Goal: Task Accomplishment & Management: Manage account settings

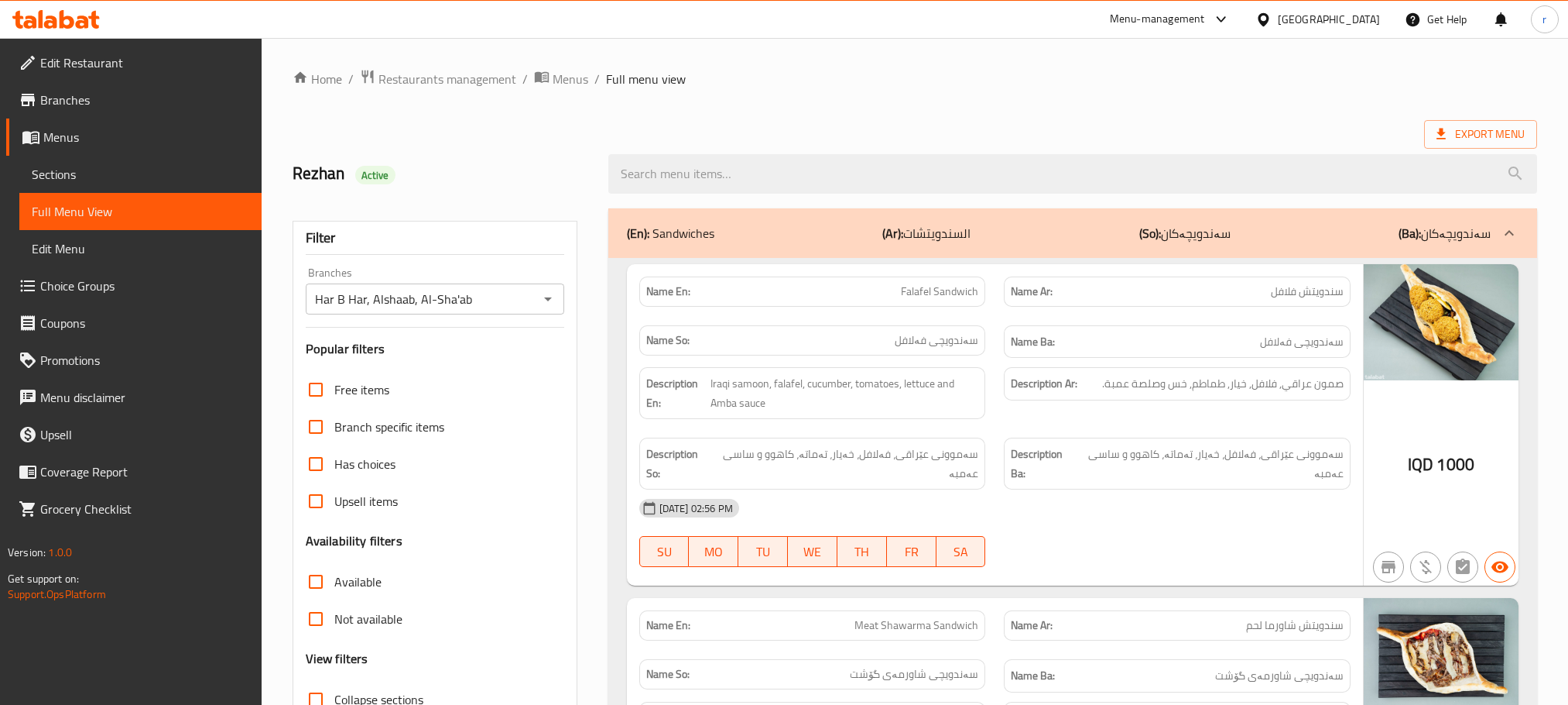
scroll to position [4315, 0]
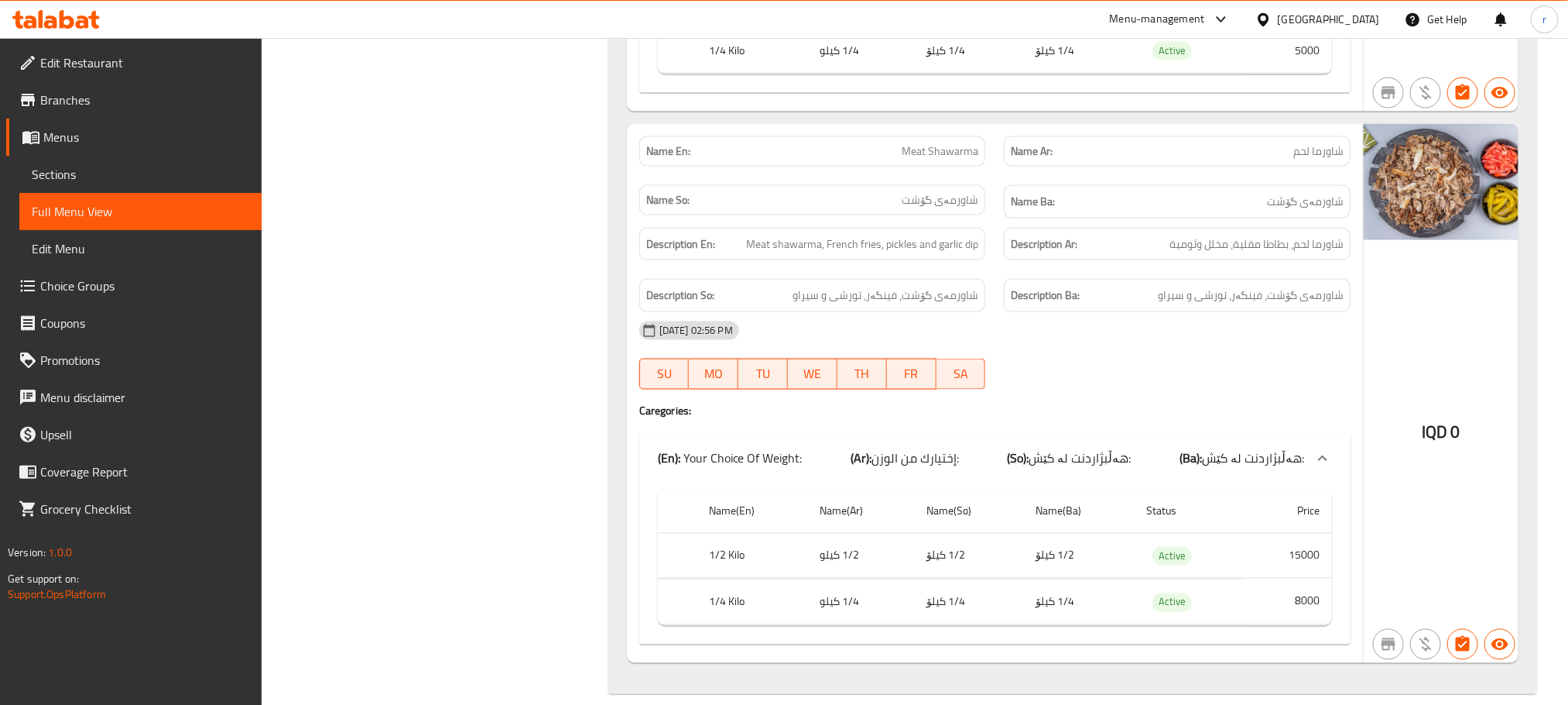
click at [51, 16] on icon at bounding box center [50, 22] width 13 height 13
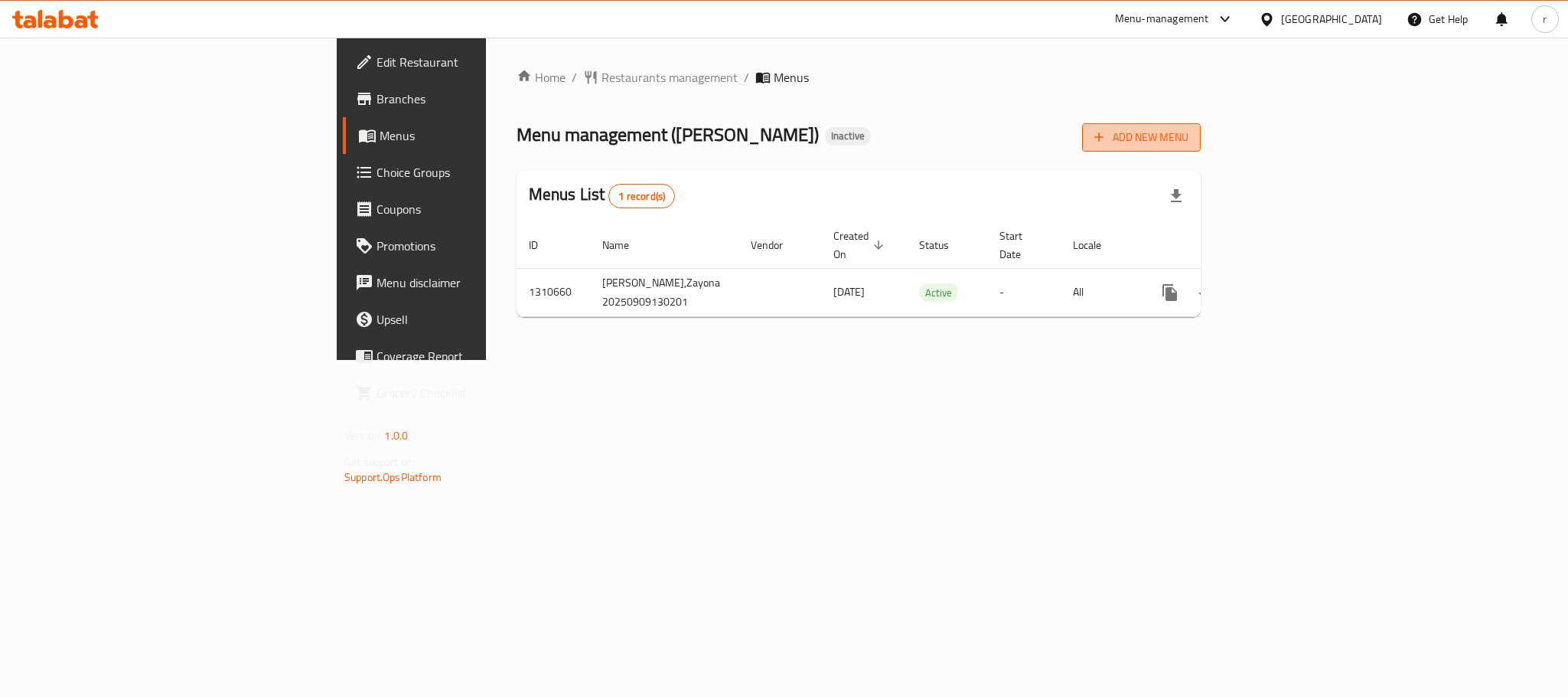
click at [1188, 139] on span "Add New Menu" at bounding box center [1142, 137] width 94 height 19
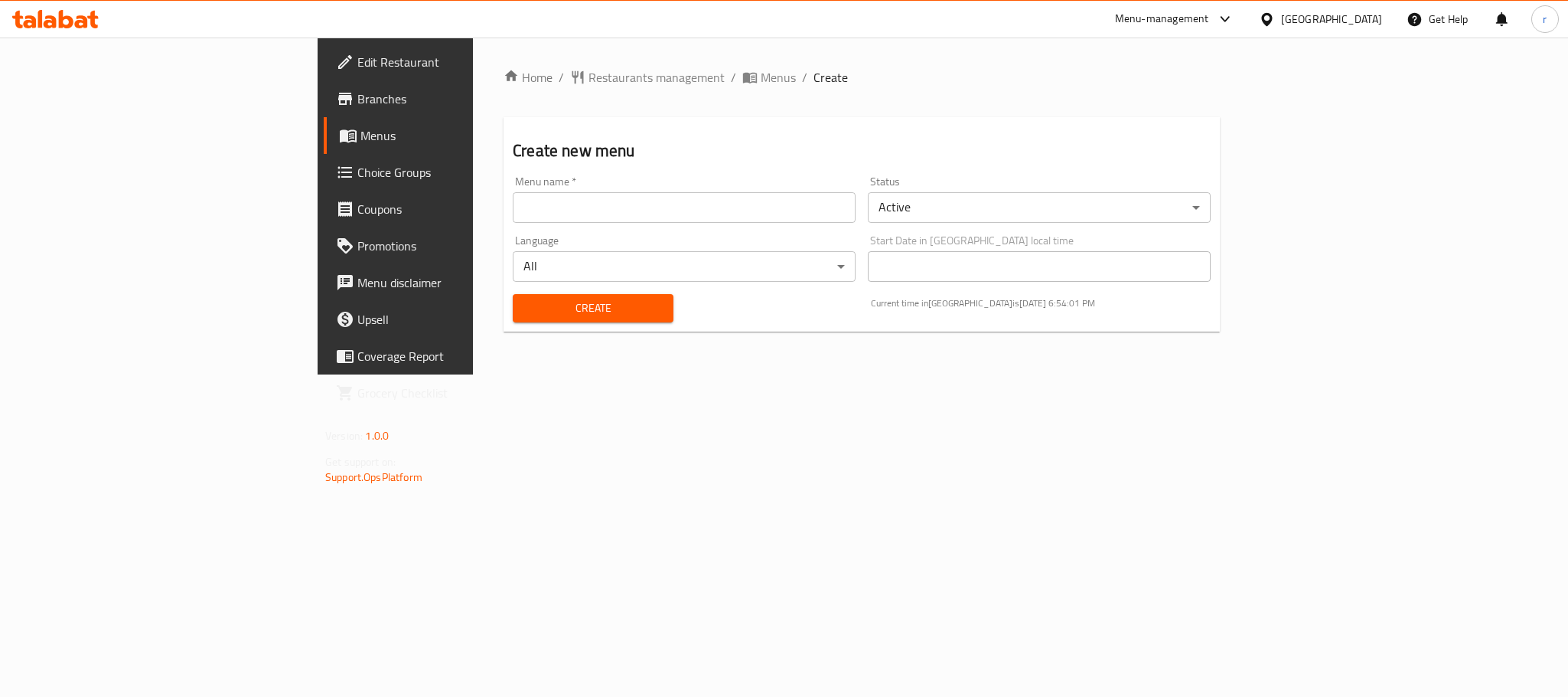
click at [513, 204] on input "text" at bounding box center [684, 207] width 343 height 30
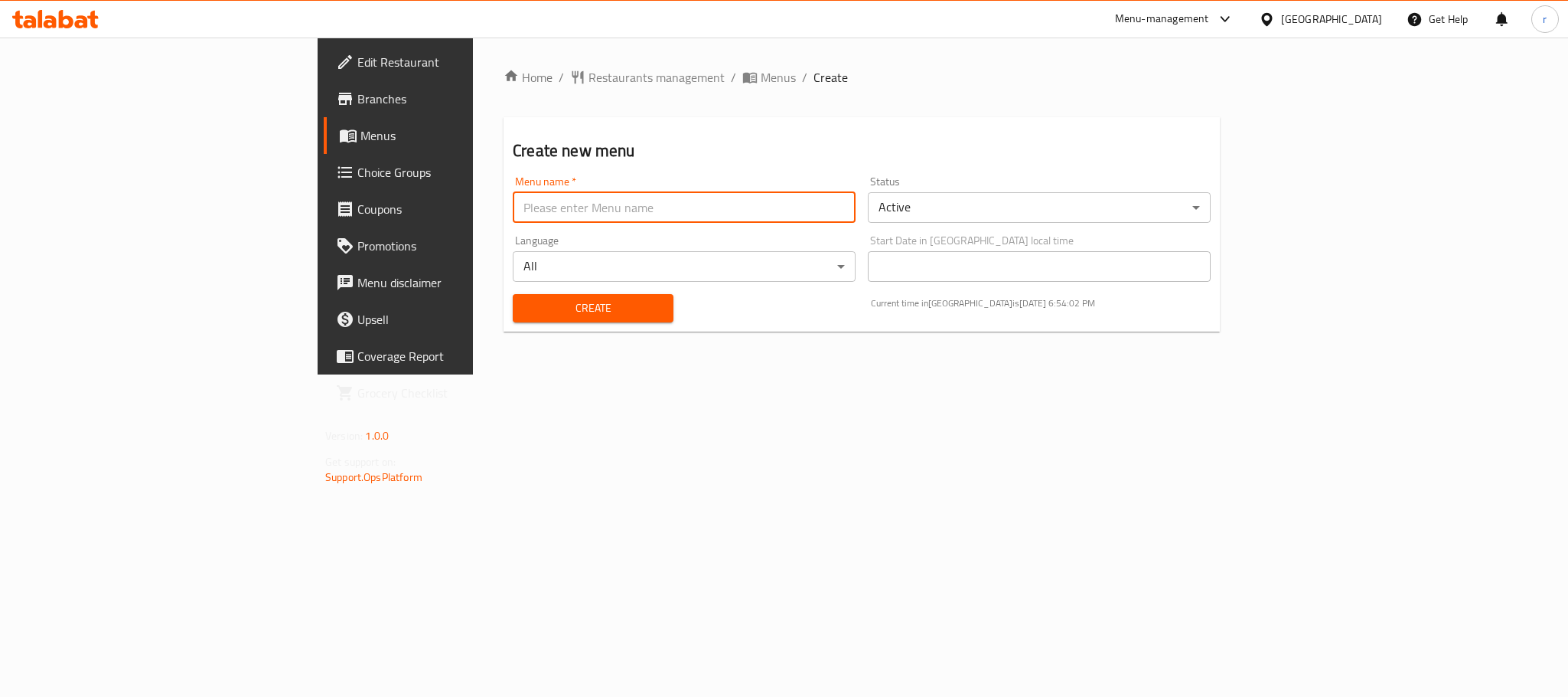
type input "Rezhan"
click at [525, 305] on span "Create" at bounding box center [593, 308] width 136 height 19
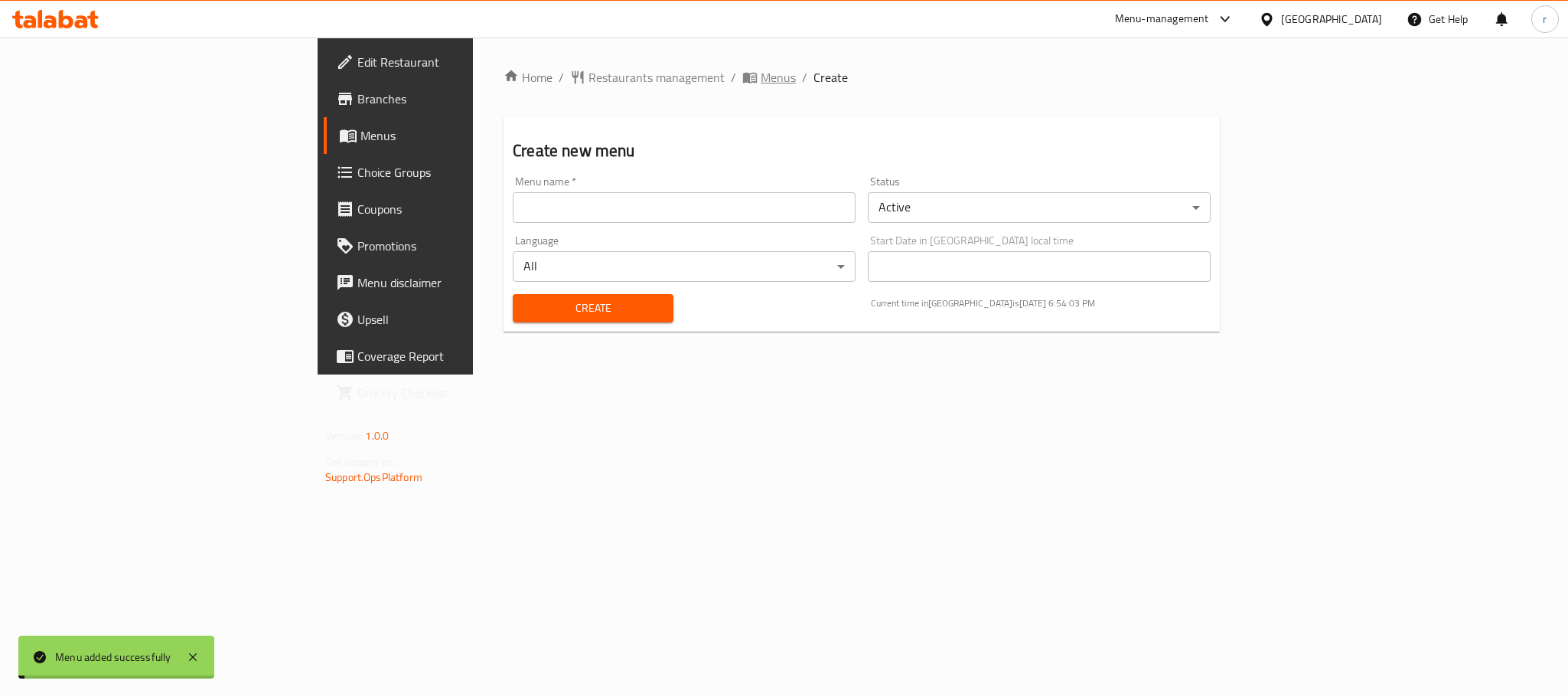
click at [761, 72] on span "Menus" at bounding box center [778, 77] width 35 height 18
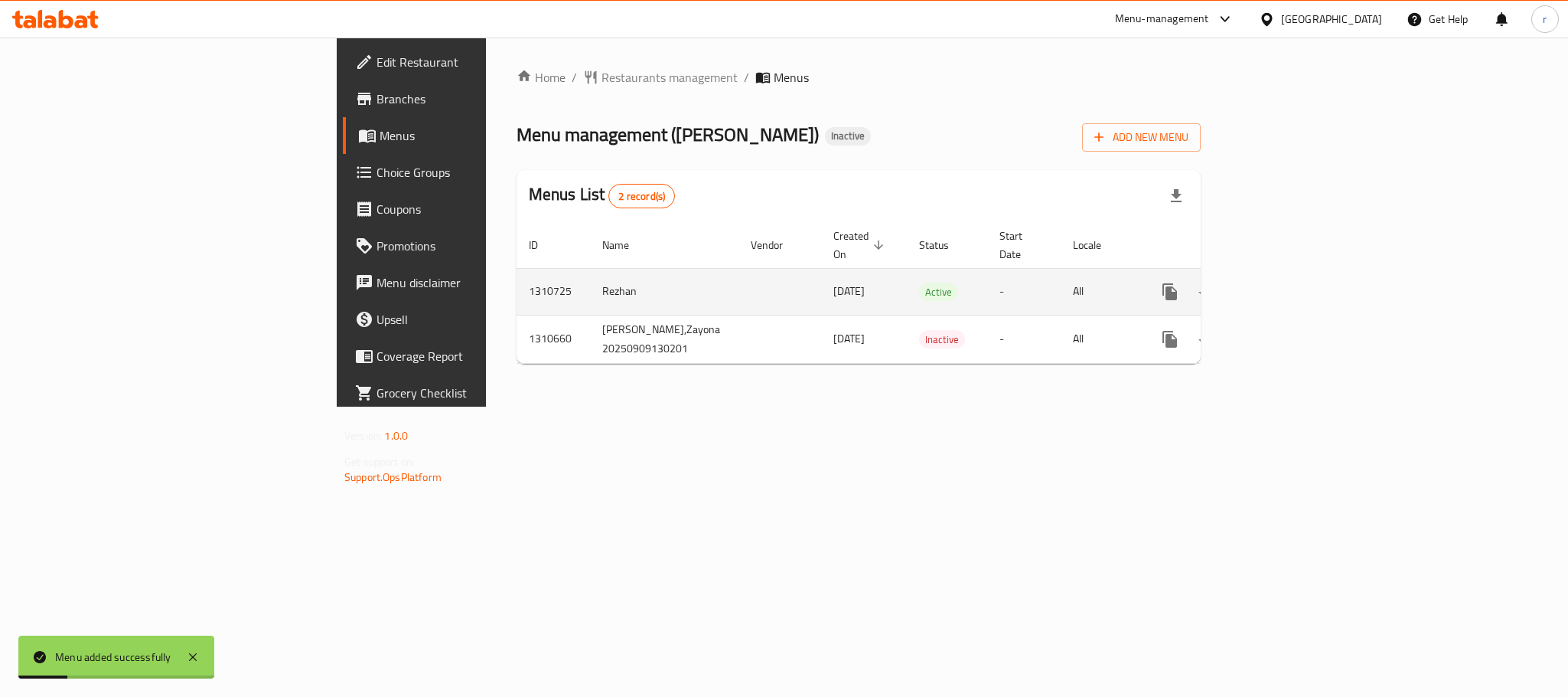
click at [1290, 282] on icon "enhanced table" at bounding box center [1280, 291] width 18 height 18
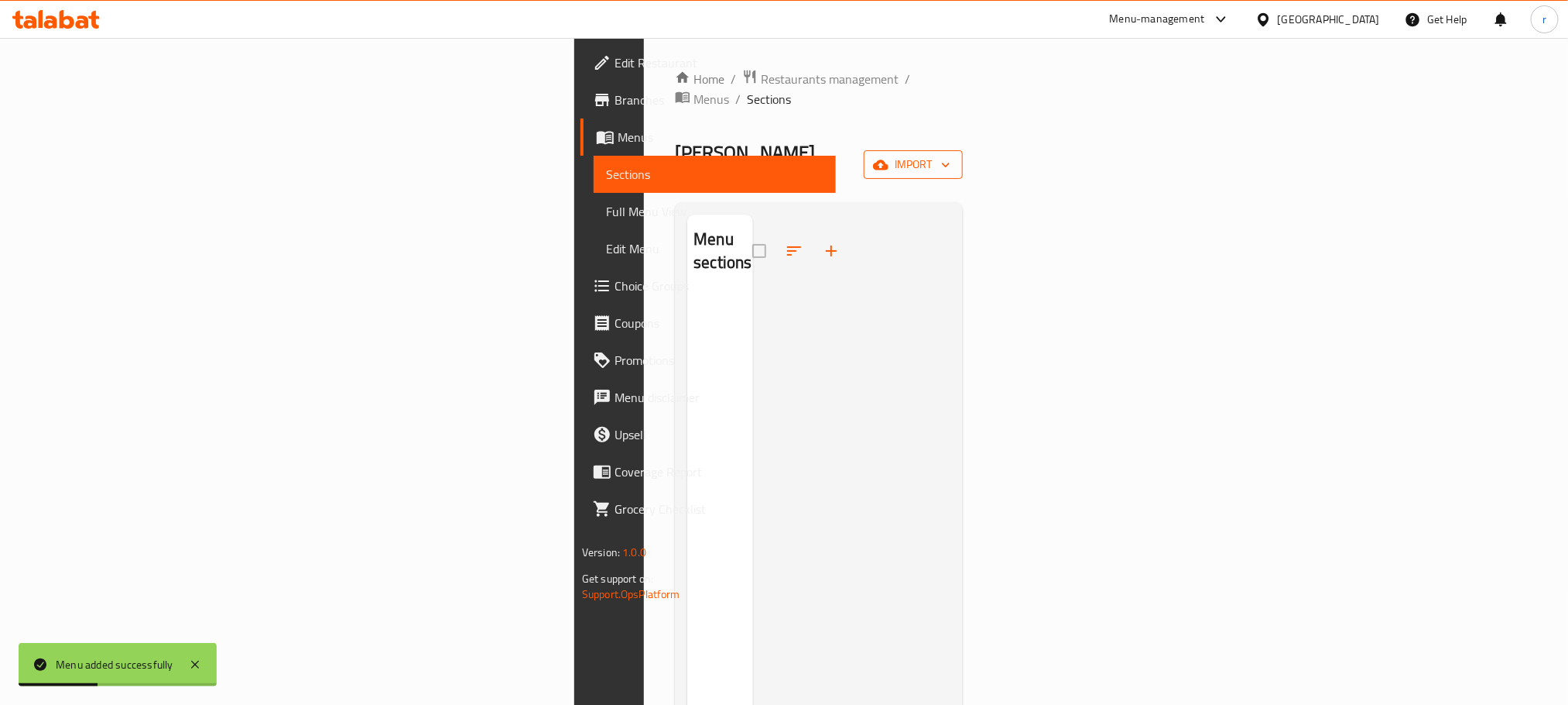
click at [963, 151] on button "import" at bounding box center [913, 165] width 99 height 29
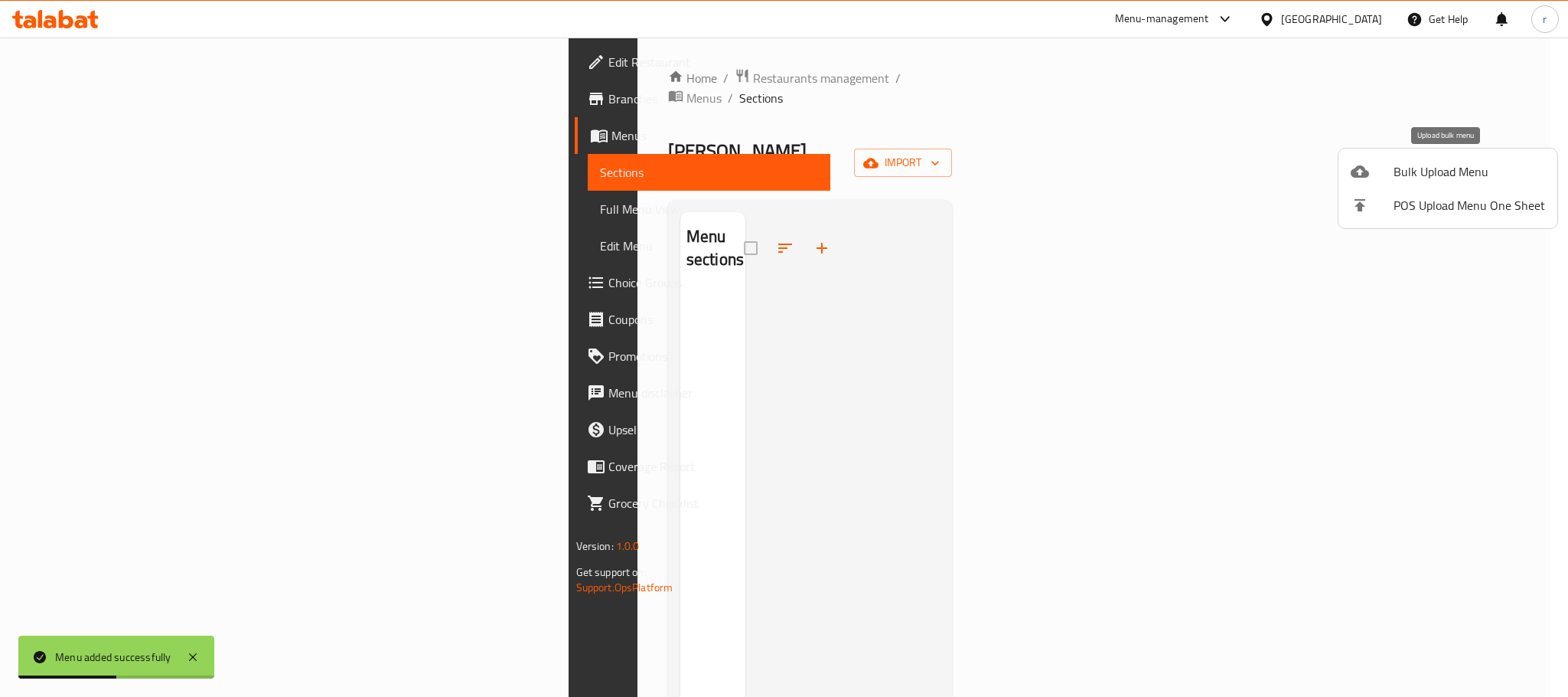
click at [1440, 175] on span "Bulk Upload Menu" at bounding box center [1469, 172] width 152 height 18
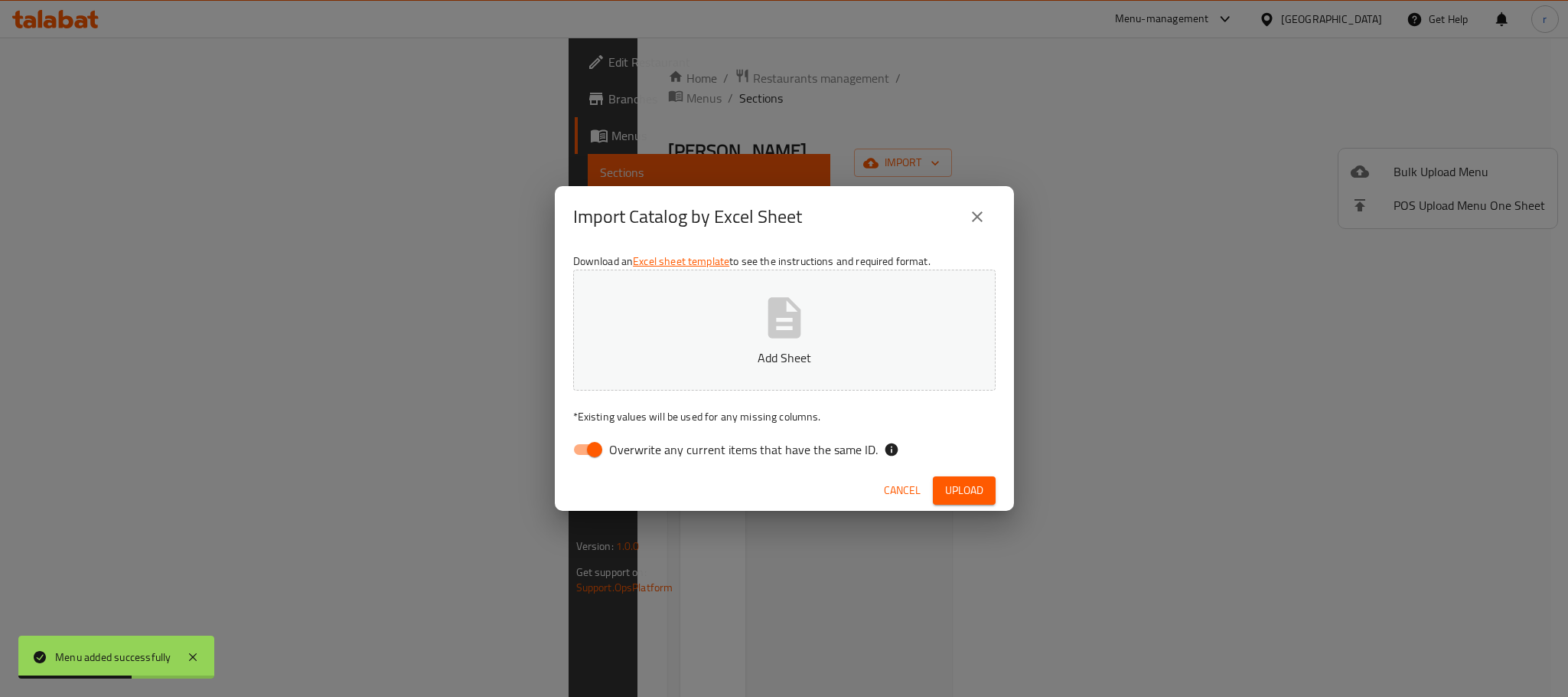
click at [829, 314] on button "Add Sheet" at bounding box center [785, 330] width 423 height 121
click at [593, 443] on input "Overwrite any current items that have the same ID." at bounding box center [595, 450] width 87 height 29
checkbox input "false"
click at [955, 497] on span "Upload" at bounding box center [964, 490] width 39 height 19
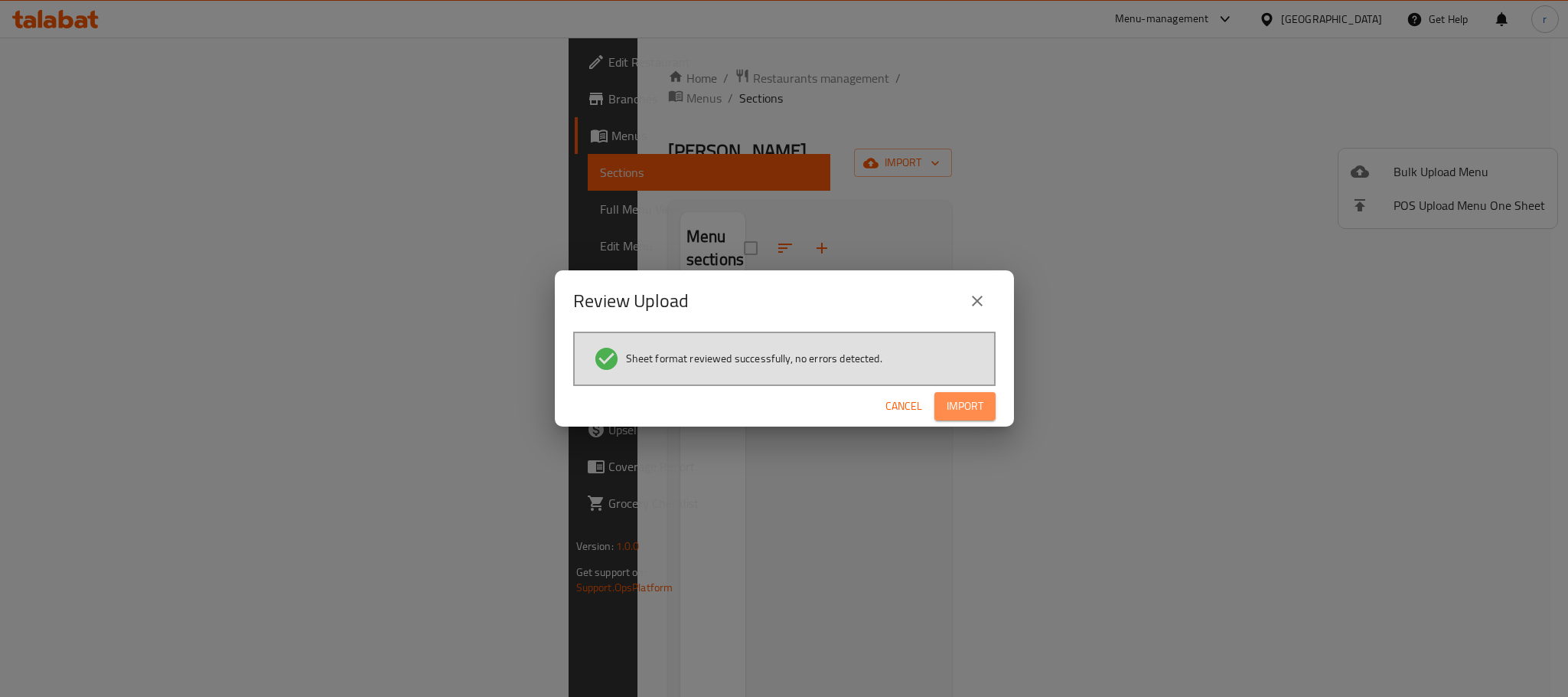
click at [981, 401] on span "Import" at bounding box center [965, 406] width 37 height 19
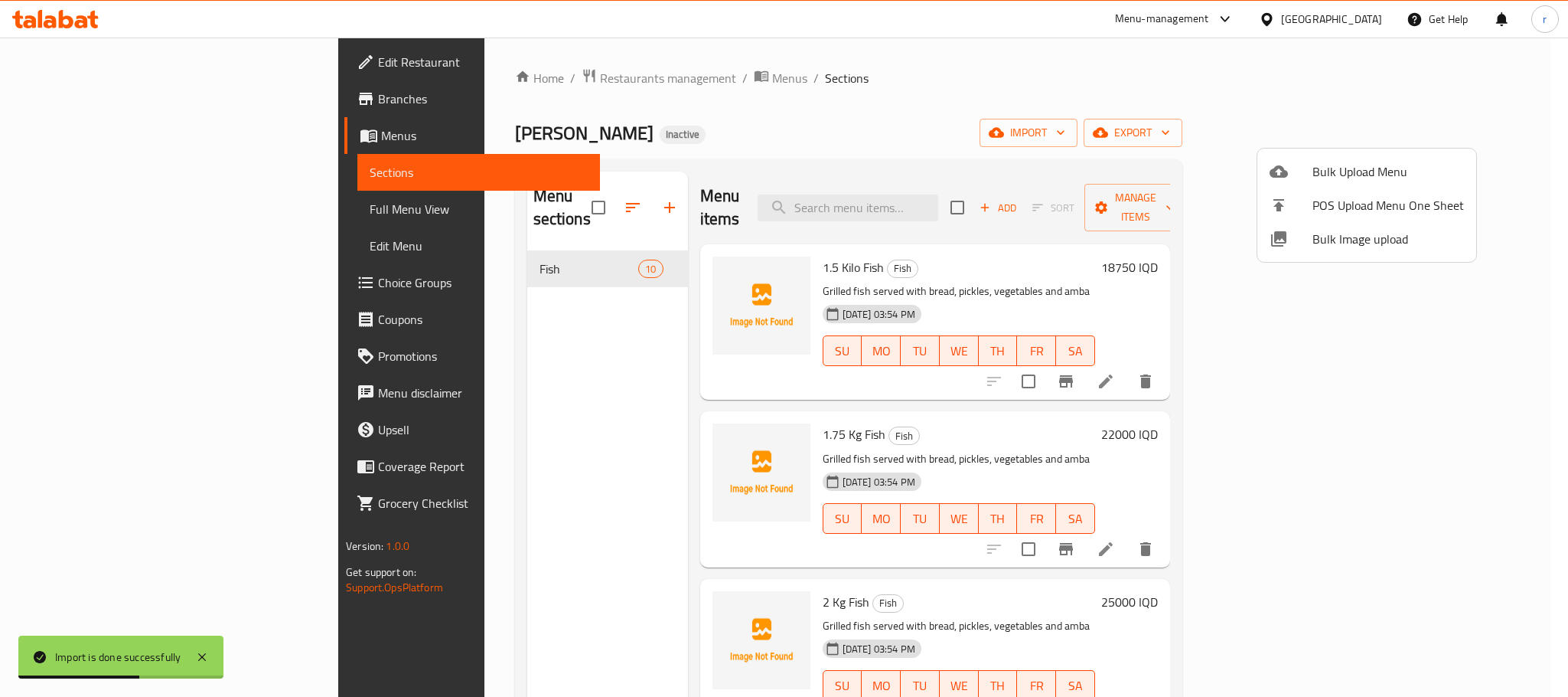
click at [809, 158] on div at bounding box center [784, 348] width 1568 height 697
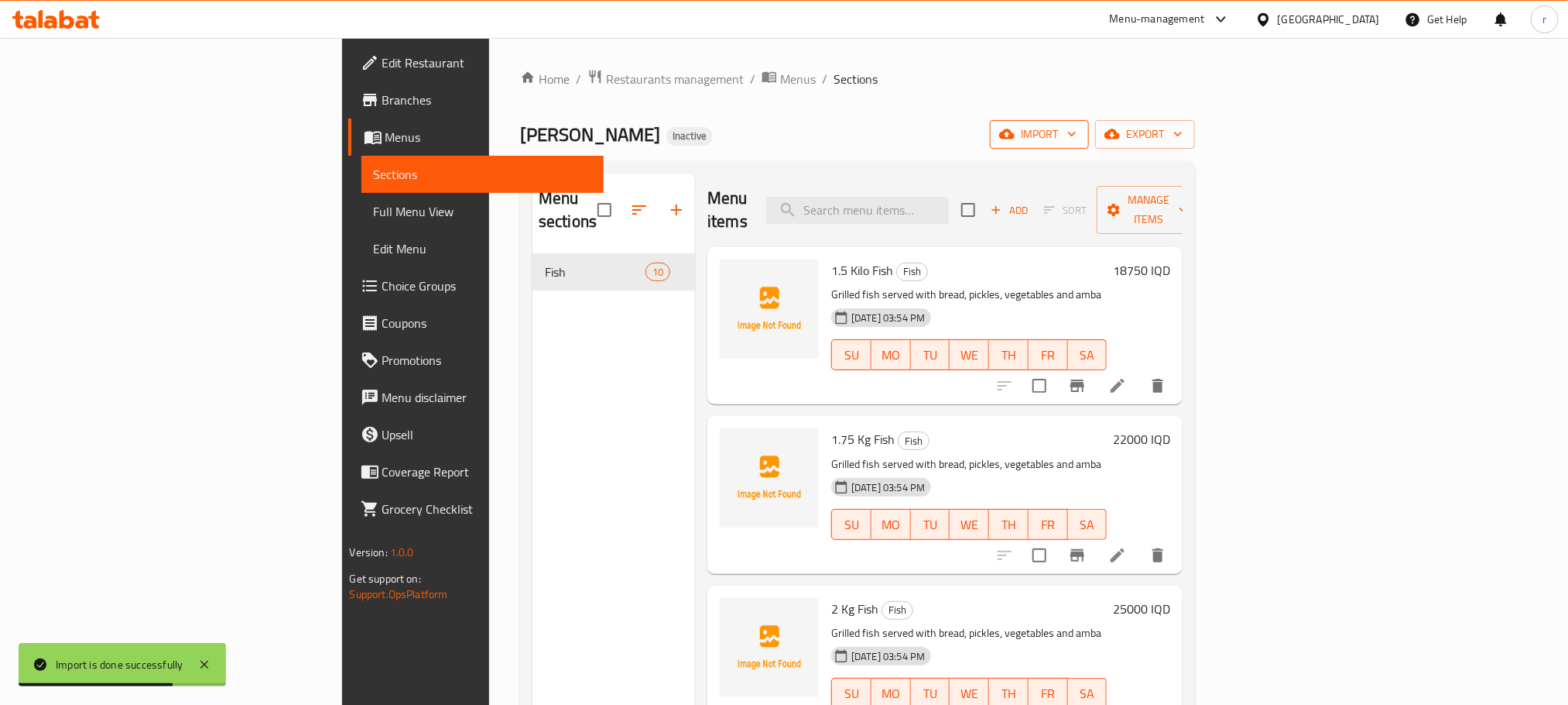
click at [1076, 132] on span "import" at bounding box center [1039, 134] width 74 height 20
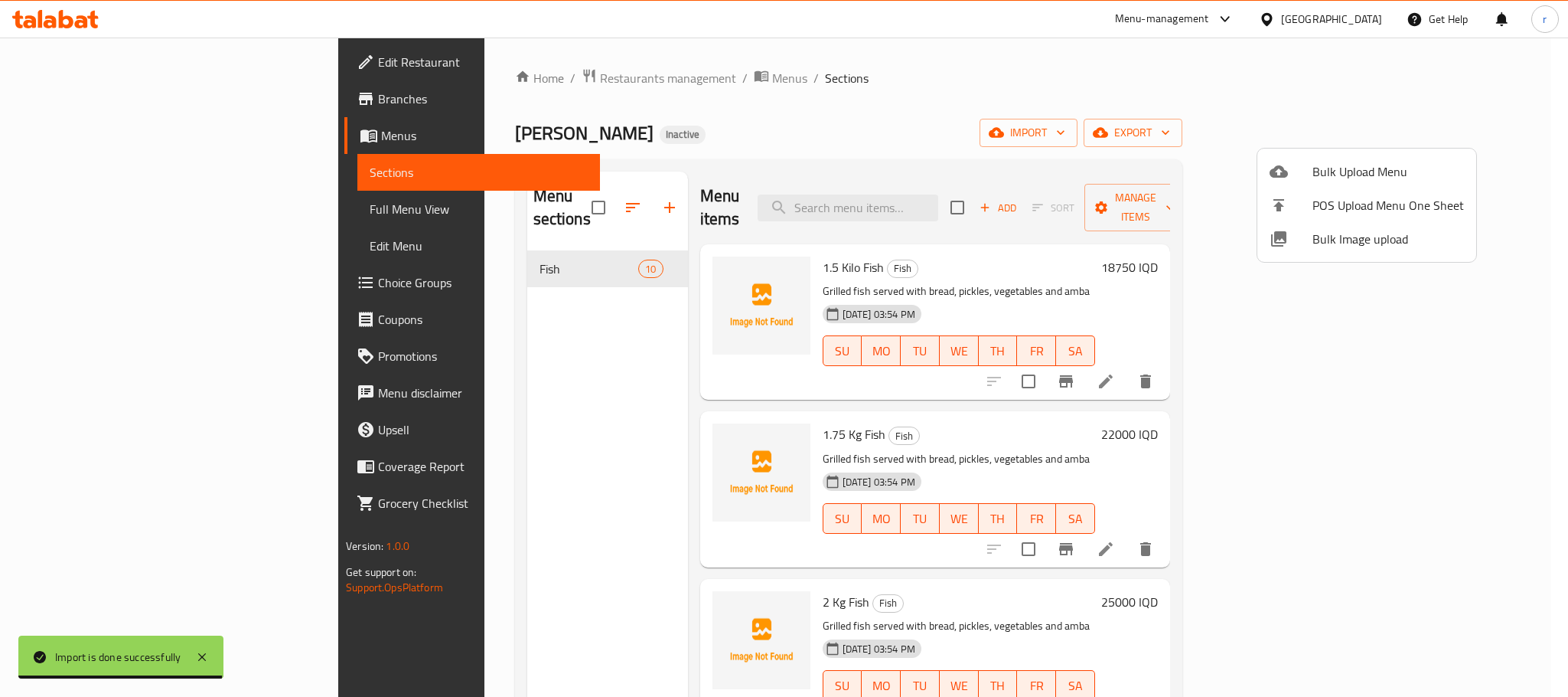
click at [1355, 240] on span "Bulk Image upload" at bounding box center [1388, 239] width 152 height 18
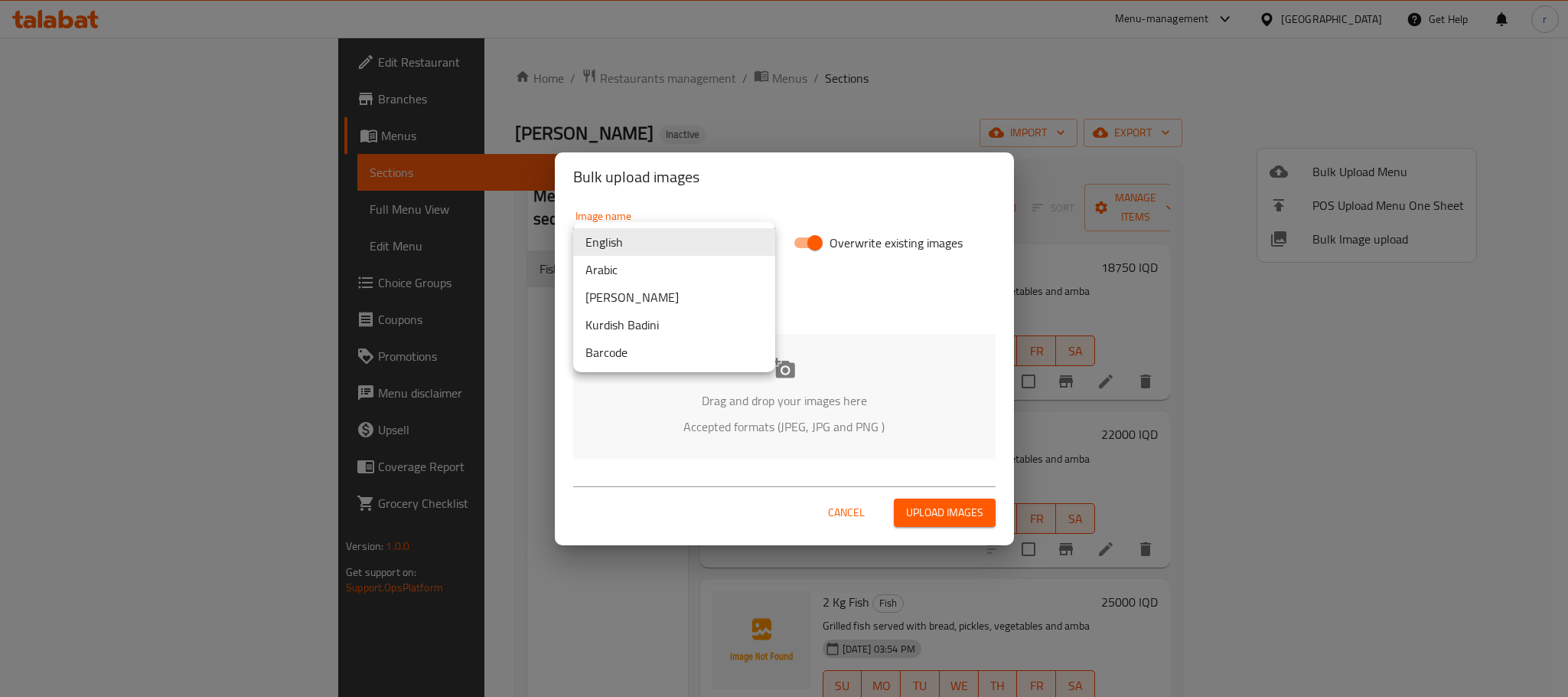
click at [675, 233] on body "​ Menu-management Iraq Get Help r Edit Restaurant Branches Menus Sections Full …" at bounding box center [784, 367] width 1568 height 659
click at [616, 269] on li "Arabic" at bounding box center [675, 269] width 202 height 28
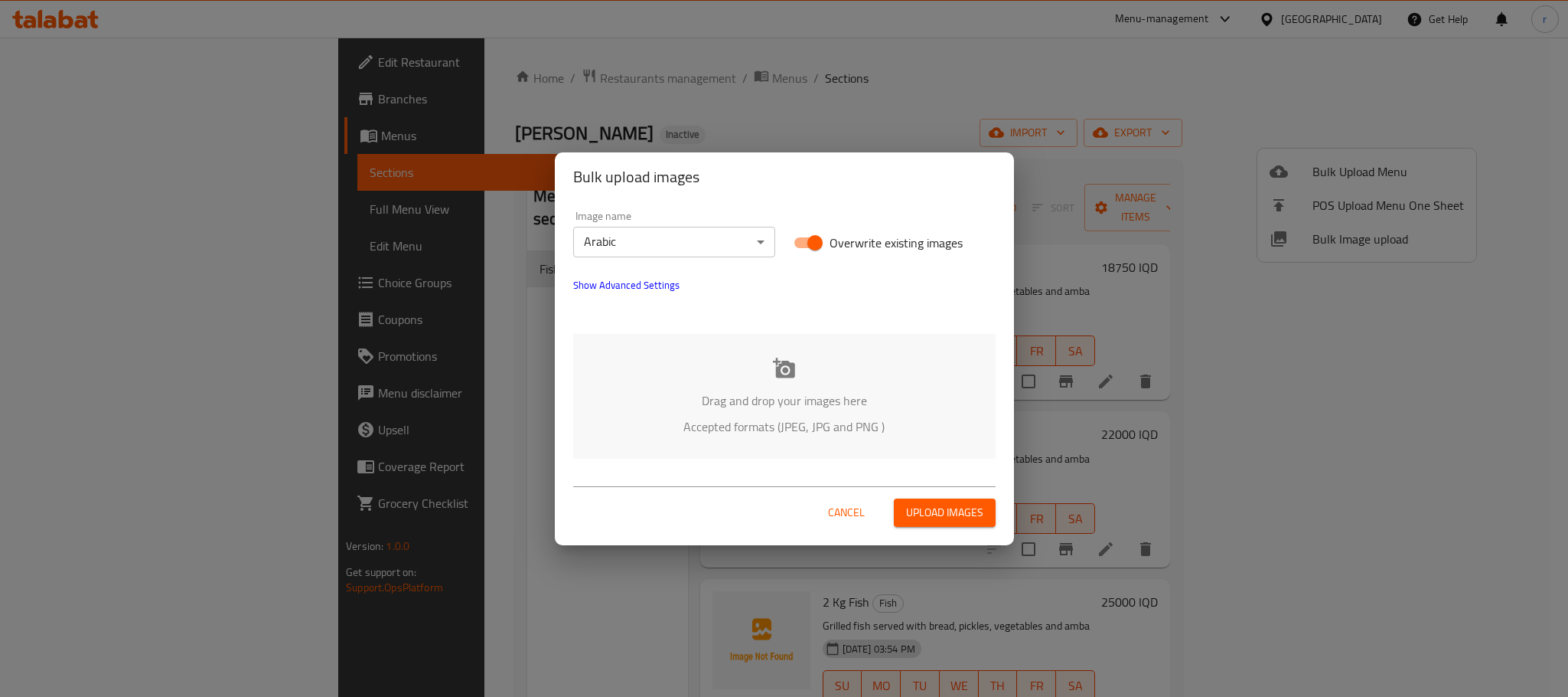
click at [756, 347] on div "Drag and drop your images here Accepted formats (JPEG, JPG and PNG )" at bounding box center [785, 396] width 423 height 125
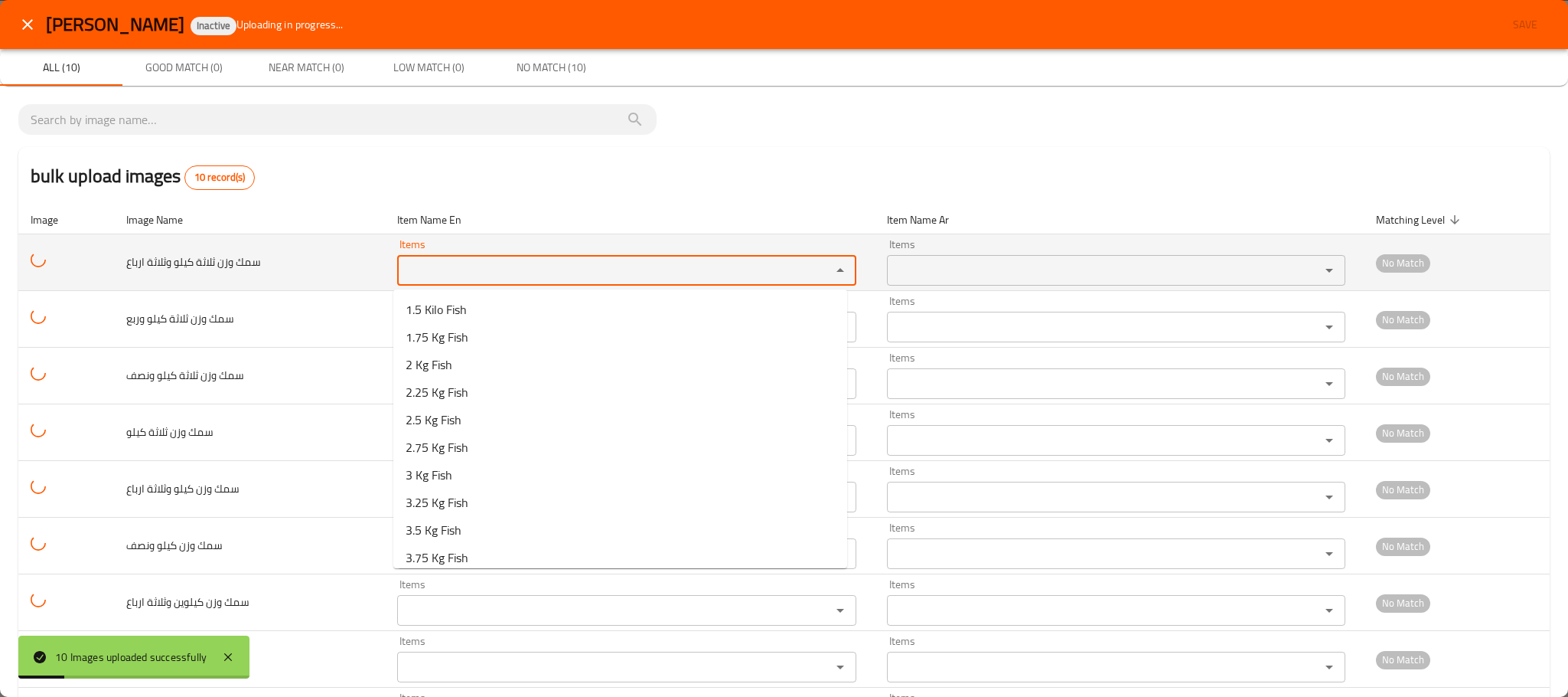
click at [538, 269] on ارباع "Items" at bounding box center [604, 269] width 404 height 21
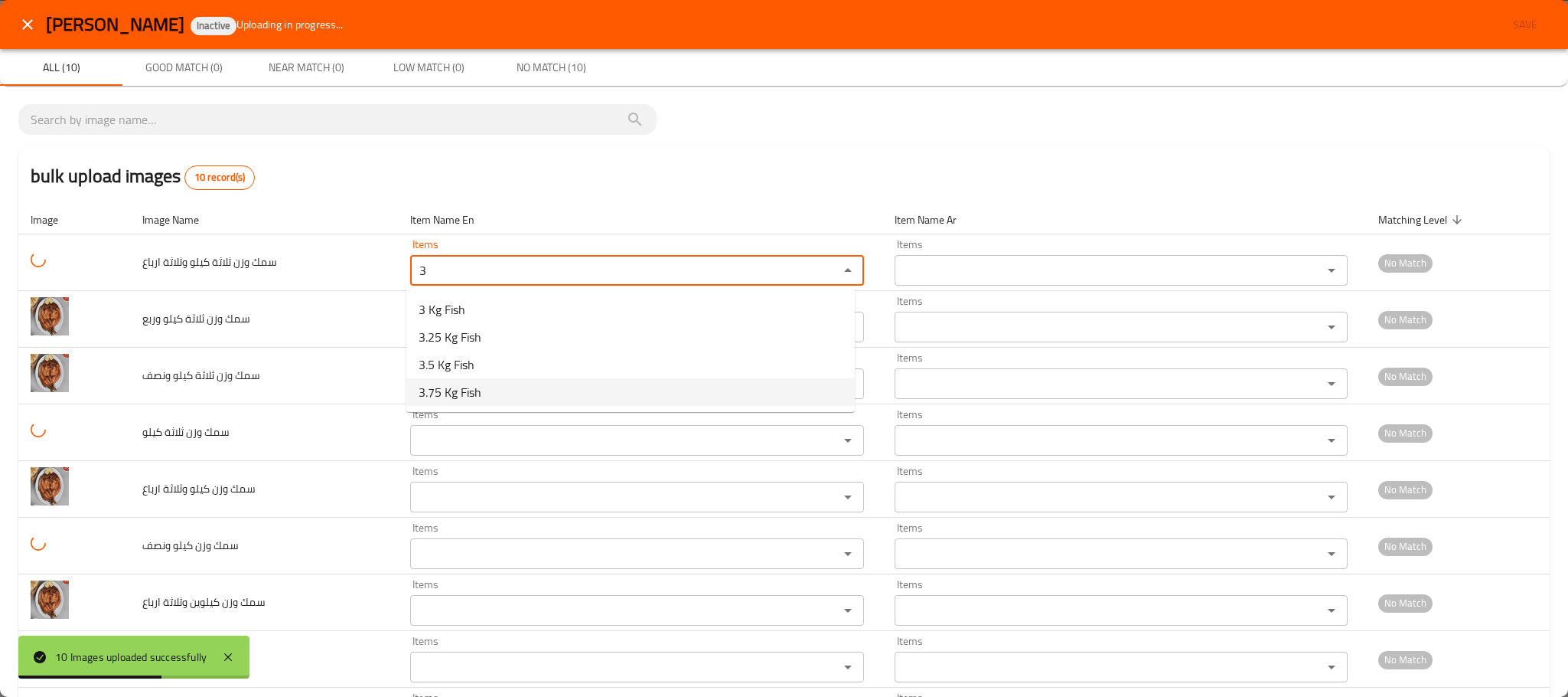
click at [460, 391] on span "3.75 Kg Fish" at bounding box center [449, 392] width 62 height 18
type ارباع "3.75 Kg Fish"
type ارباع-ar "سمك 3.75 كچم"
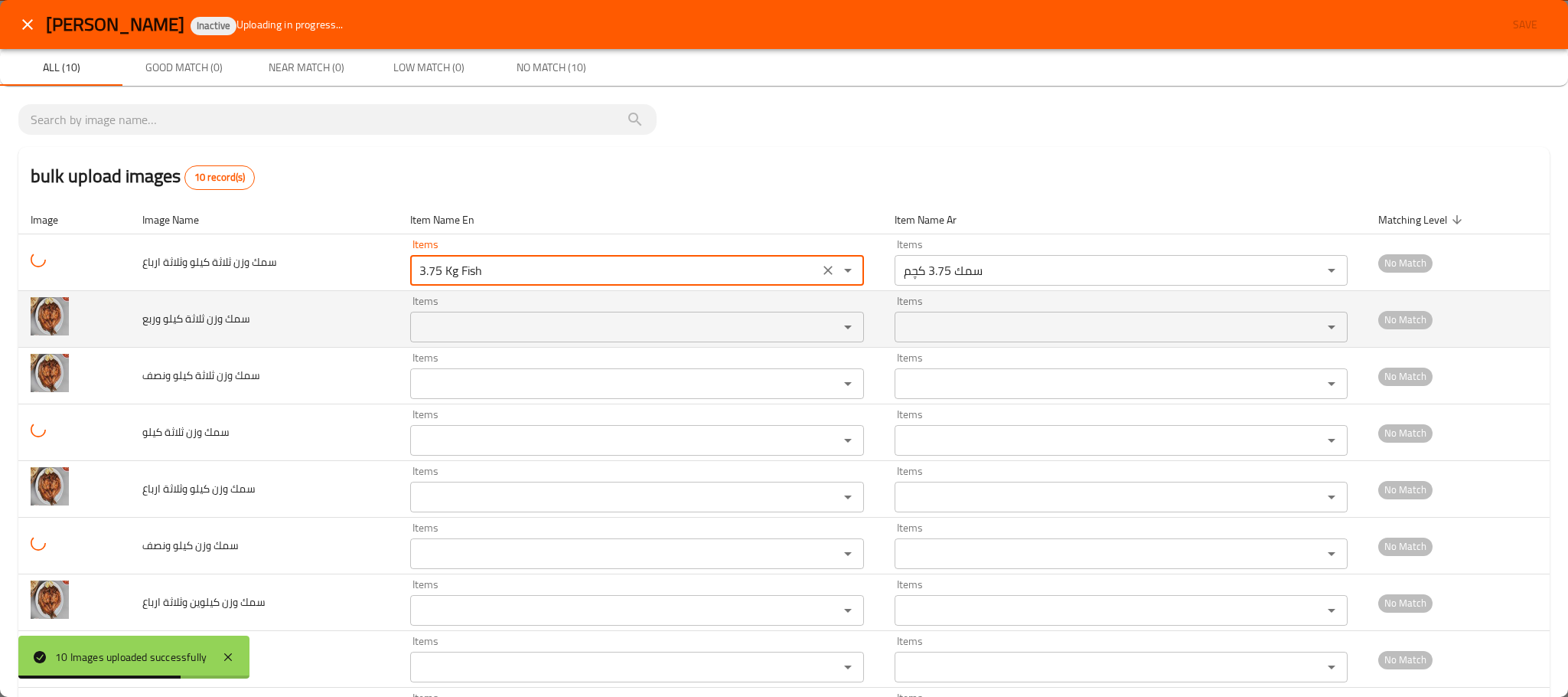
type ارباع "3.75 Kg Fish"
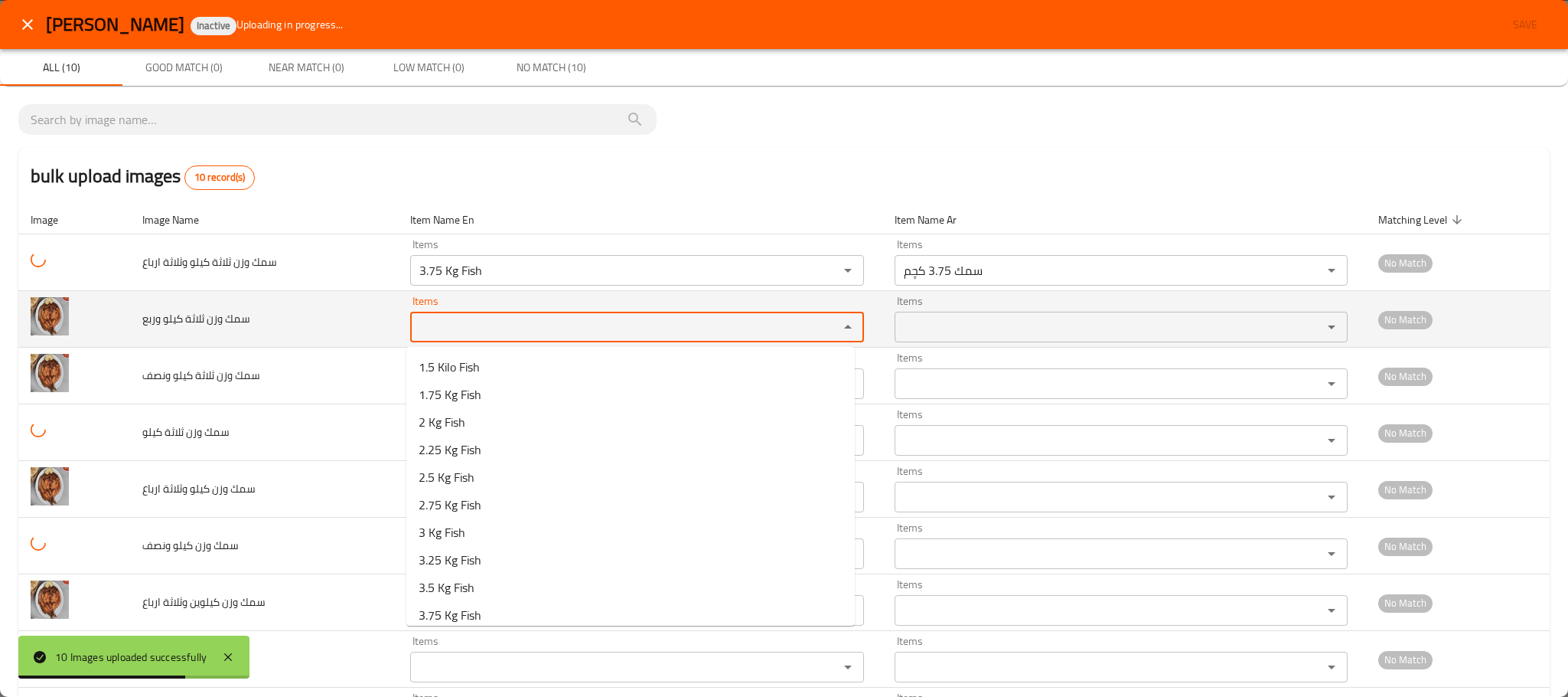
click at [469, 334] on وربع "Items" at bounding box center [614, 326] width 399 height 21
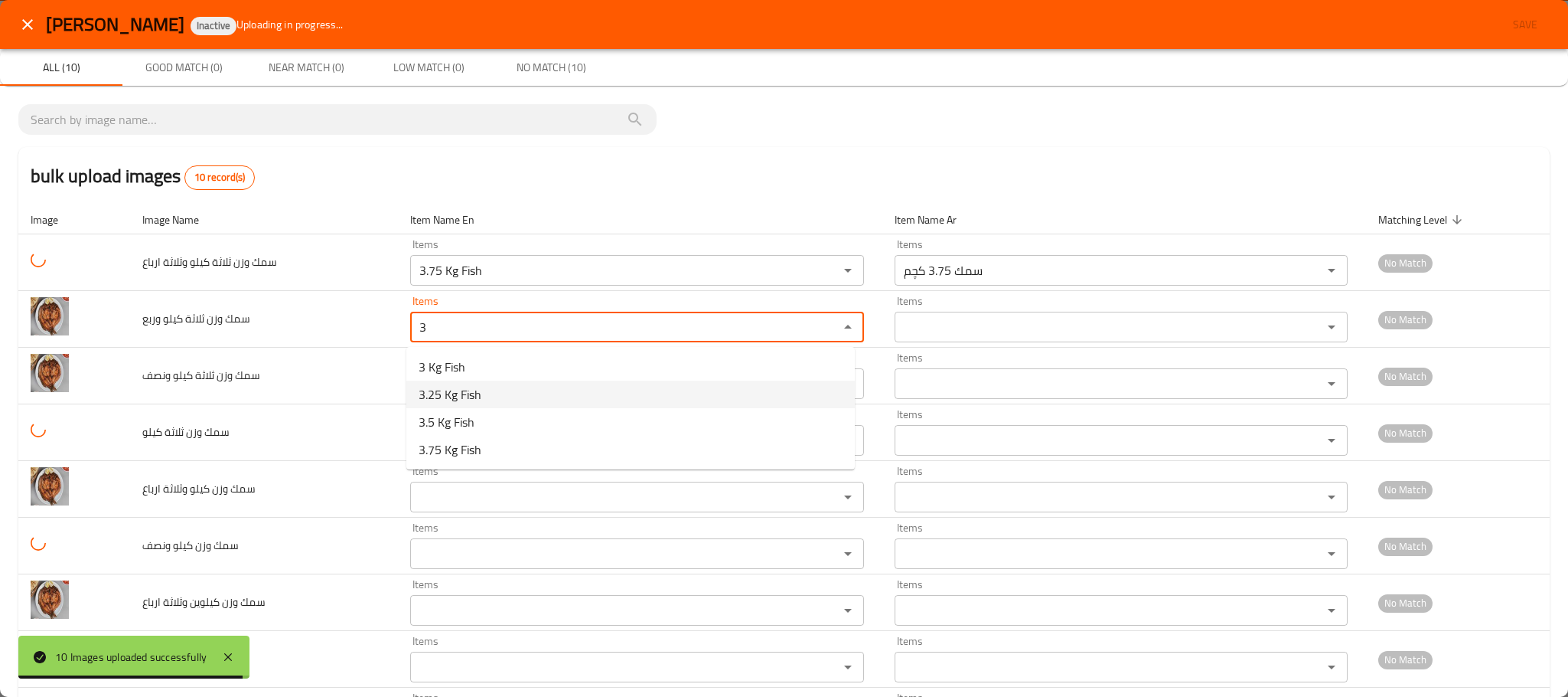
click at [461, 391] on span "3.25 Kg Fish" at bounding box center [449, 394] width 62 height 18
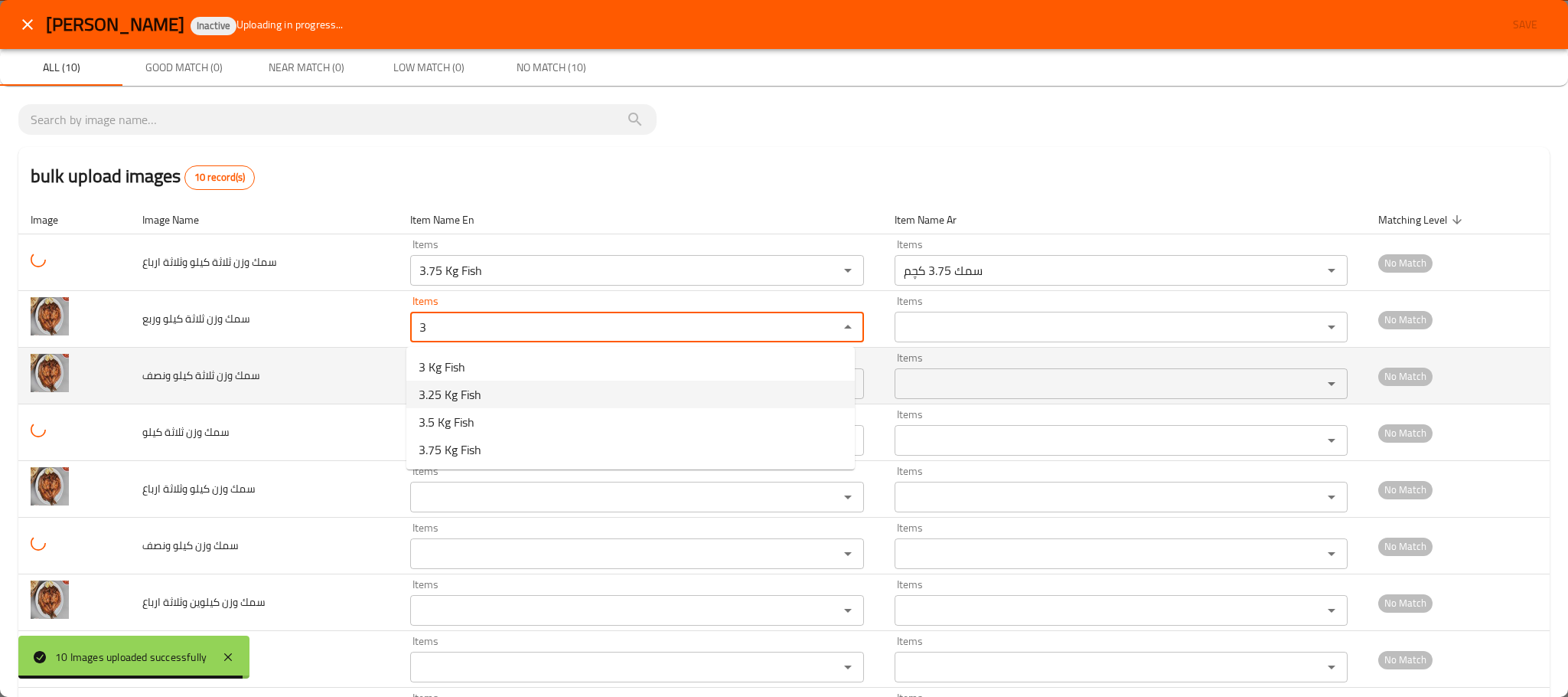
type وربع "3.25 Kg Fish"
type وربع-ar "سمك 3.25 كجم"
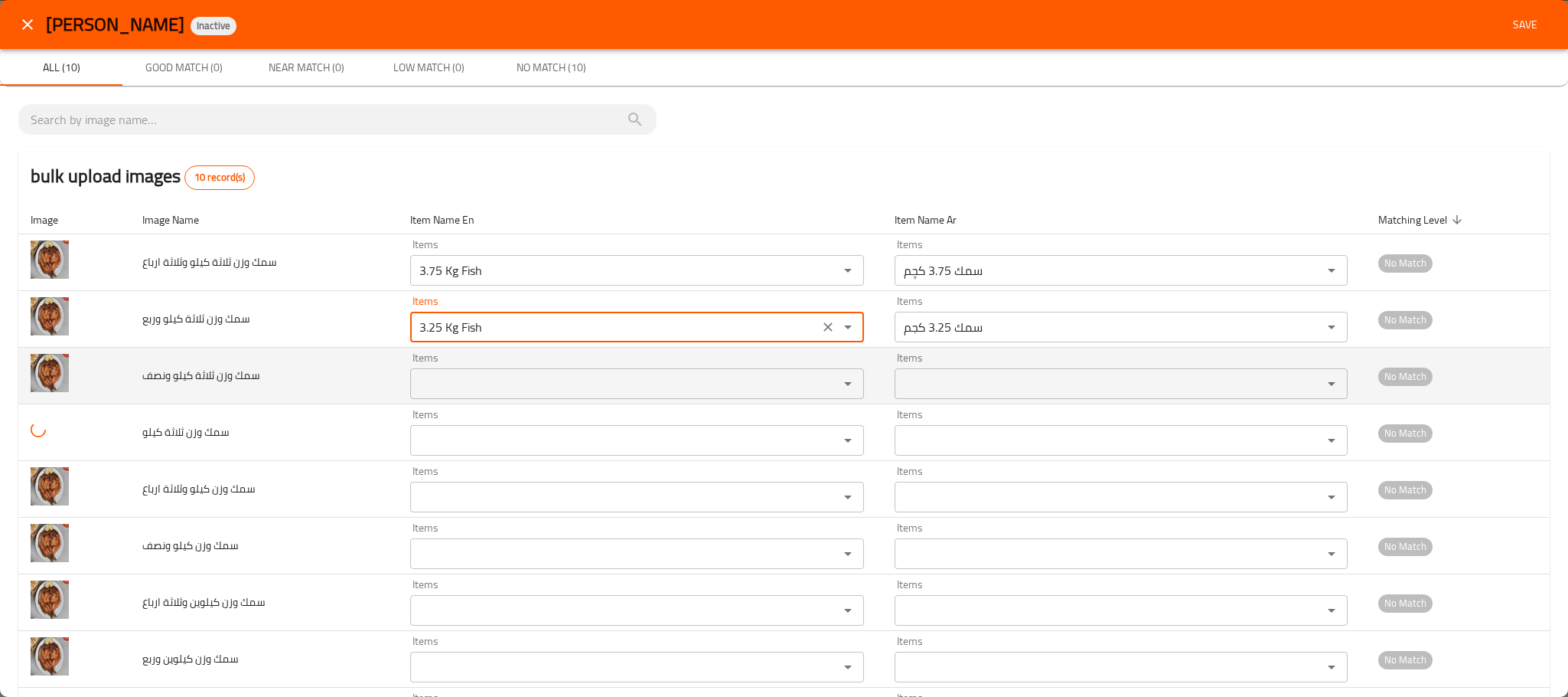
type وربع "3.25 Kg Fish"
click at [457, 388] on ونصف "Items" at bounding box center [614, 383] width 399 height 21
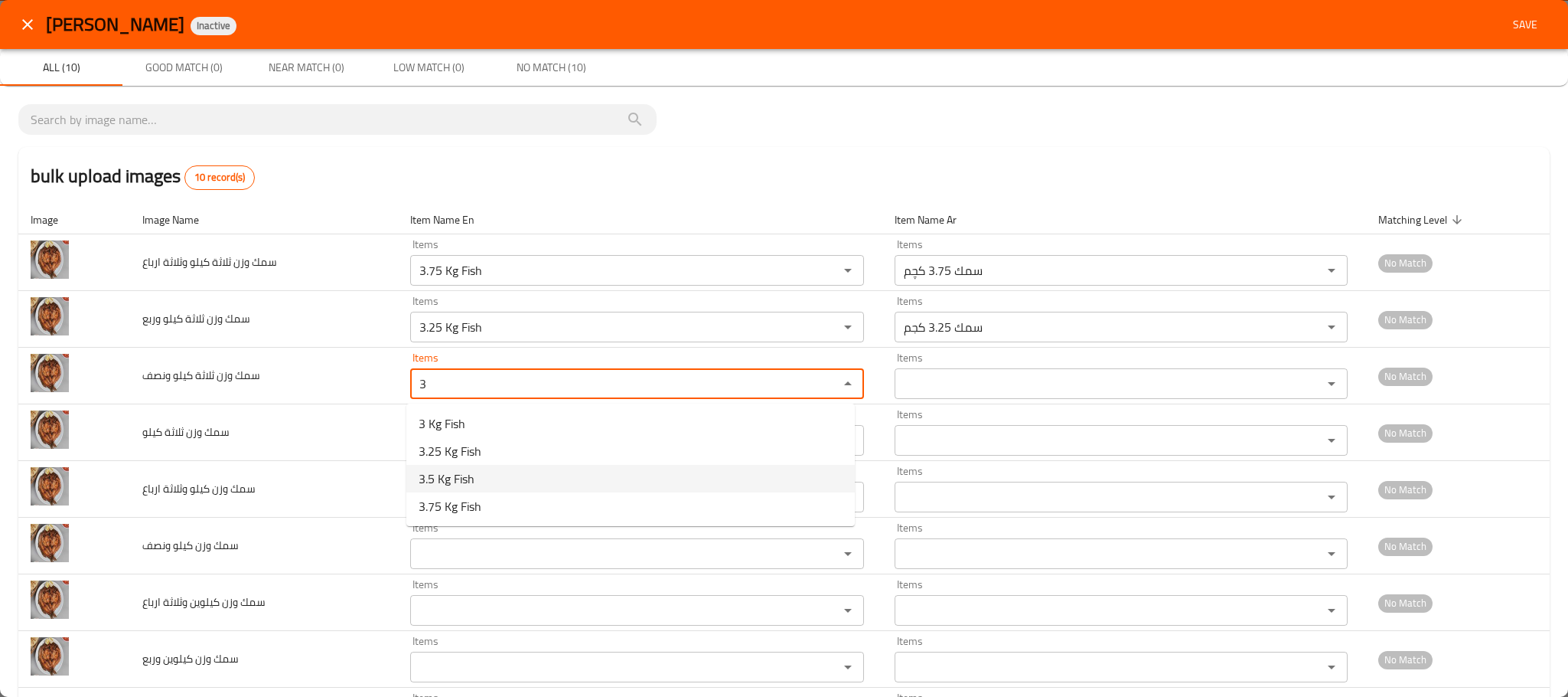
click at [481, 480] on ونصف-option-2 "3.5 Kg Fish" at bounding box center [631, 478] width 449 height 28
type ونصف "3.5 Kg Fish"
type ونصف-ar "سمك 3.5 كجم"
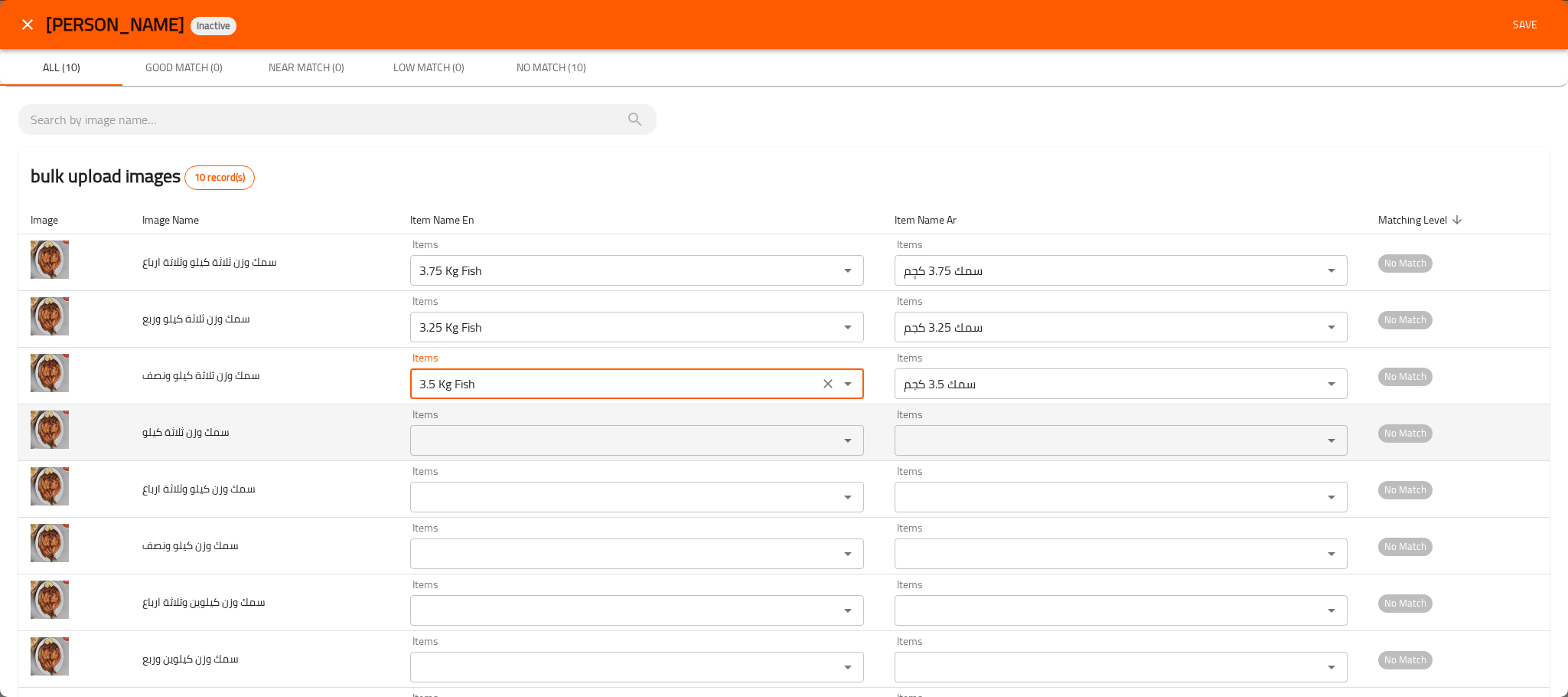
type ونصف "3.5 Kg Fish"
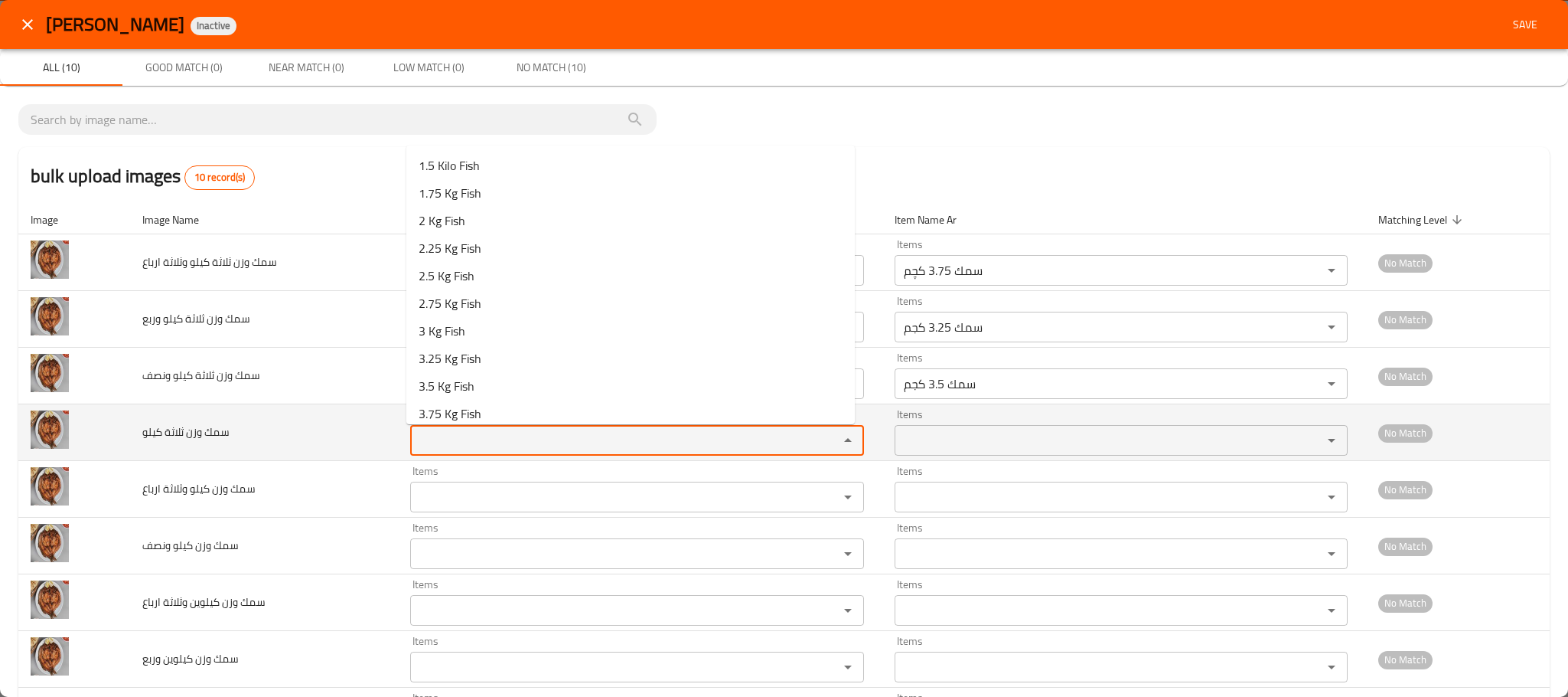
click at [478, 437] on كيلو "Items" at bounding box center [614, 440] width 399 height 21
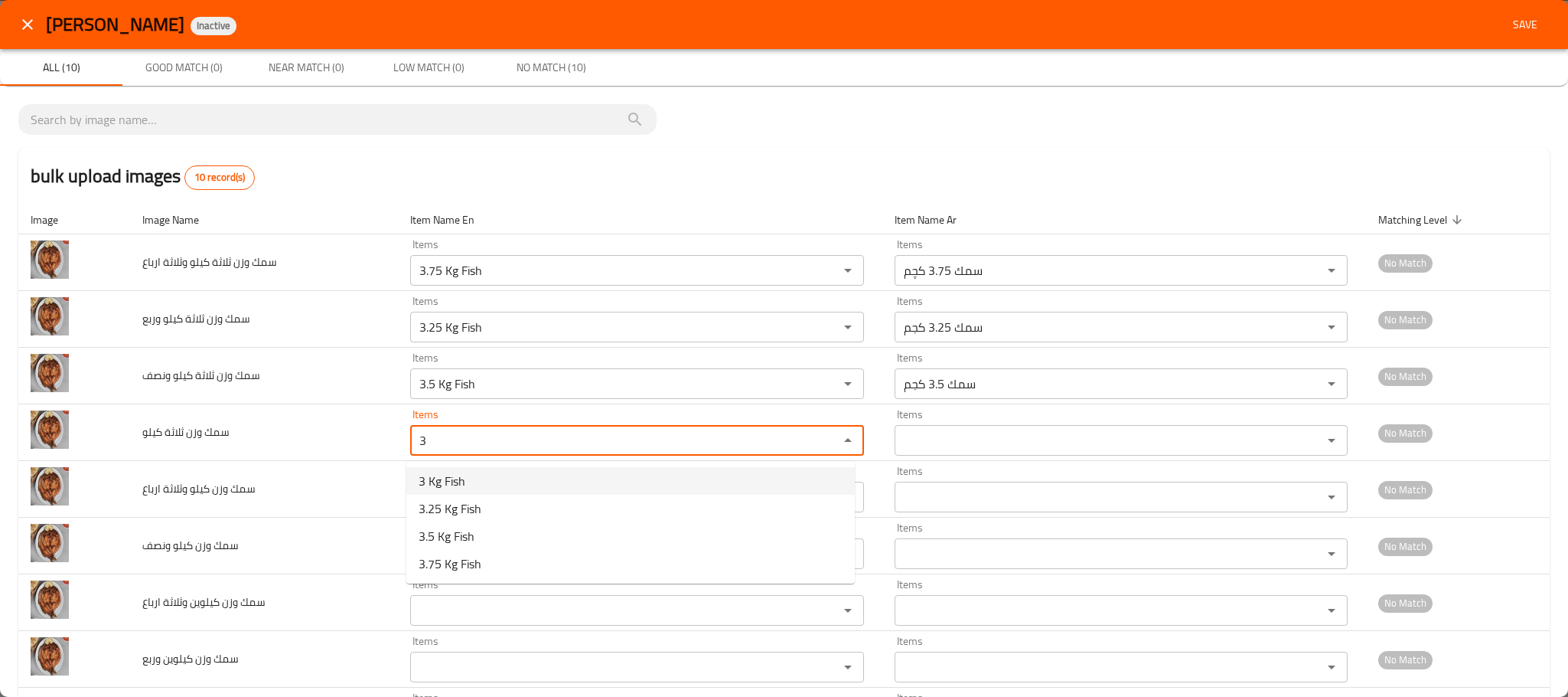
click at [441, 483] on span "3 Kg Fish" at bounding box center [441, 481] width 47 height 18
type كيلو "3 Kg Fish"
type كيلو-ar "سمك 3 كجم"
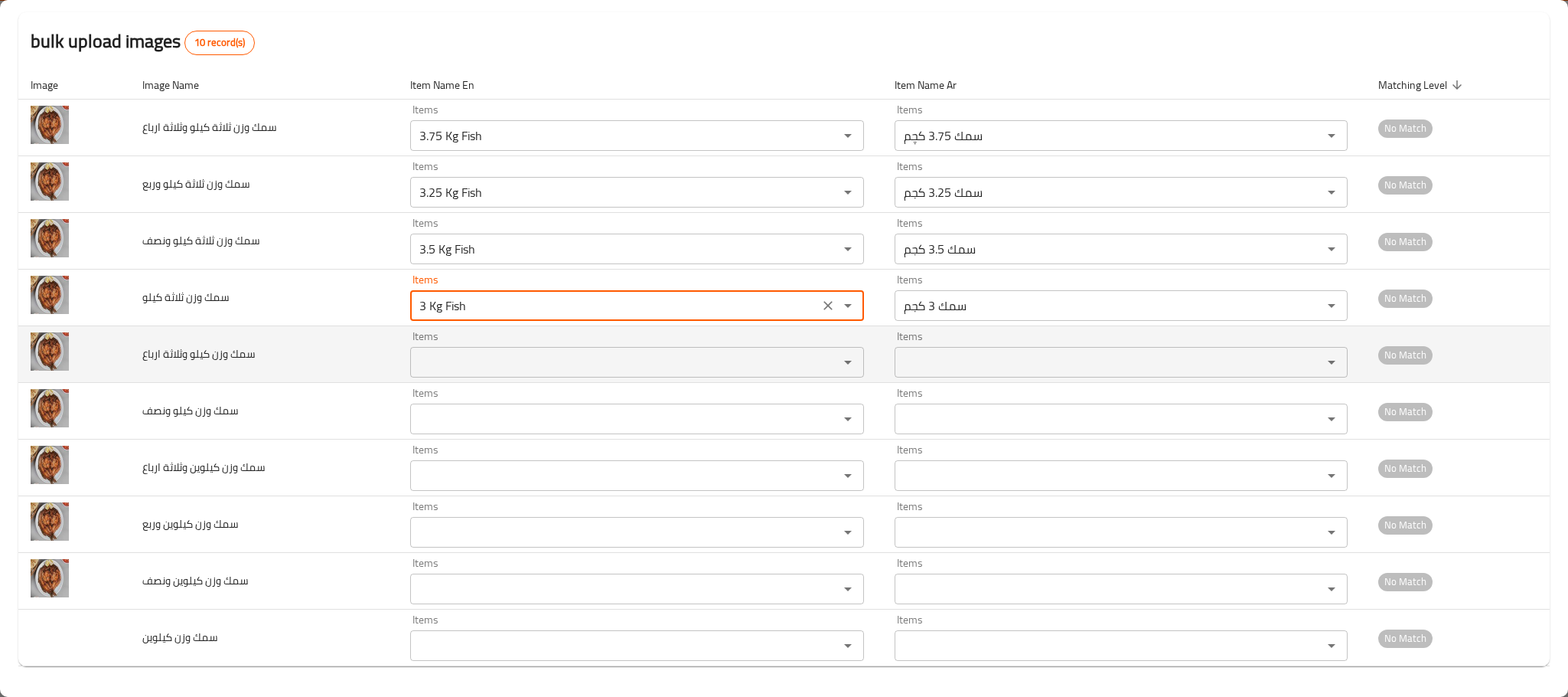
scroll to position [139, 0]
type كيلو "3 Kg Fish"
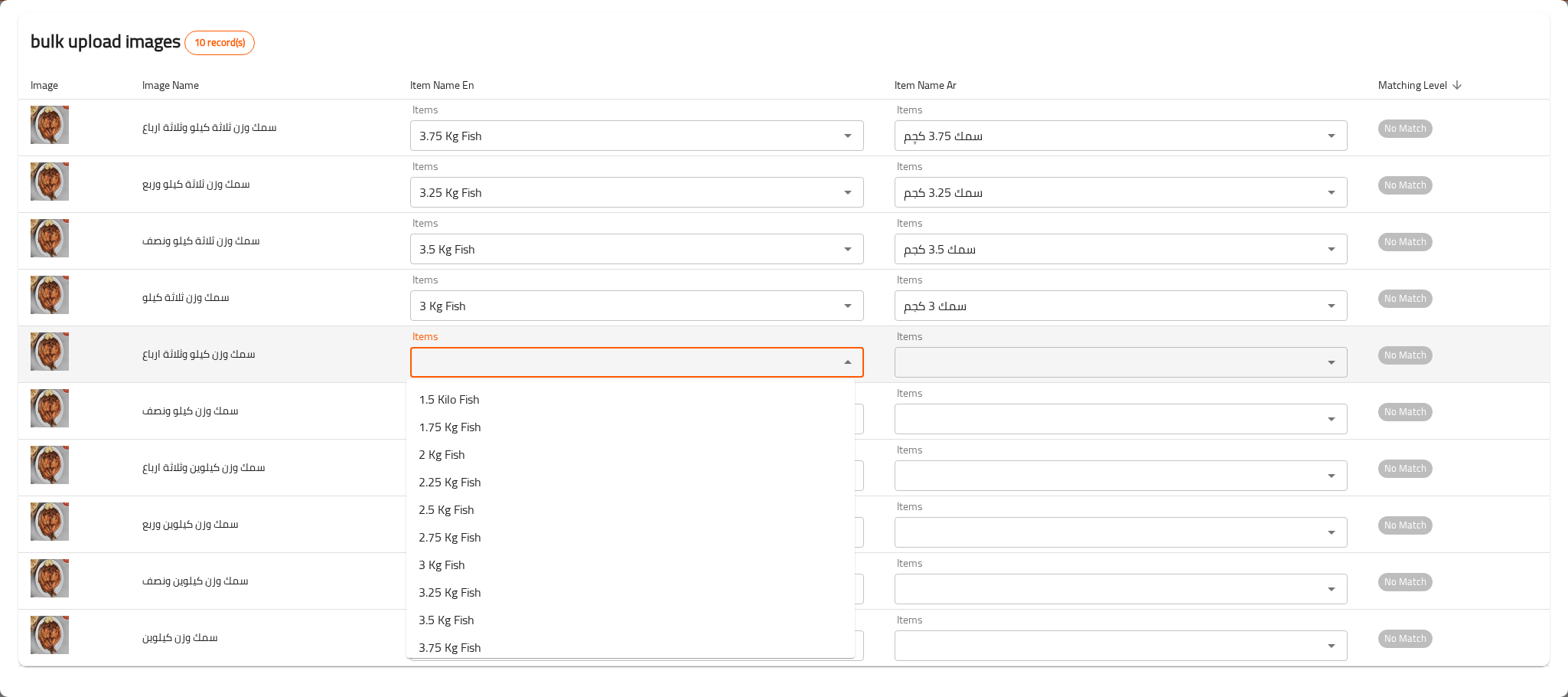
click at [478, 363] on ارباع "Items" at bounding box center [614, 361] width 399 height 21
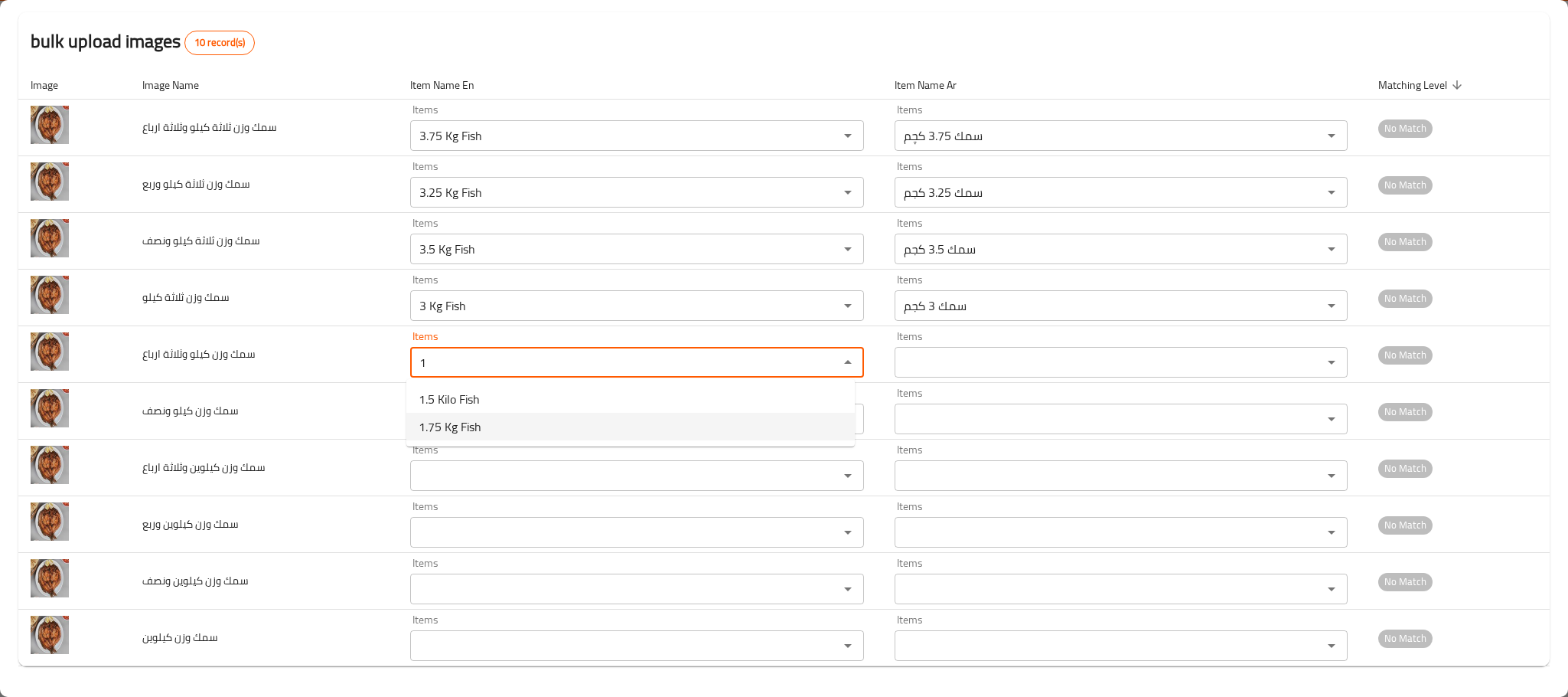
click at [478, 423] on span "1.75 Kg Fish" at bounding box center [449, 427] width 62 height 18
type ارباع "1.75 Kg Fish"
type ارباع-ar "سمك 1.75 كجم"
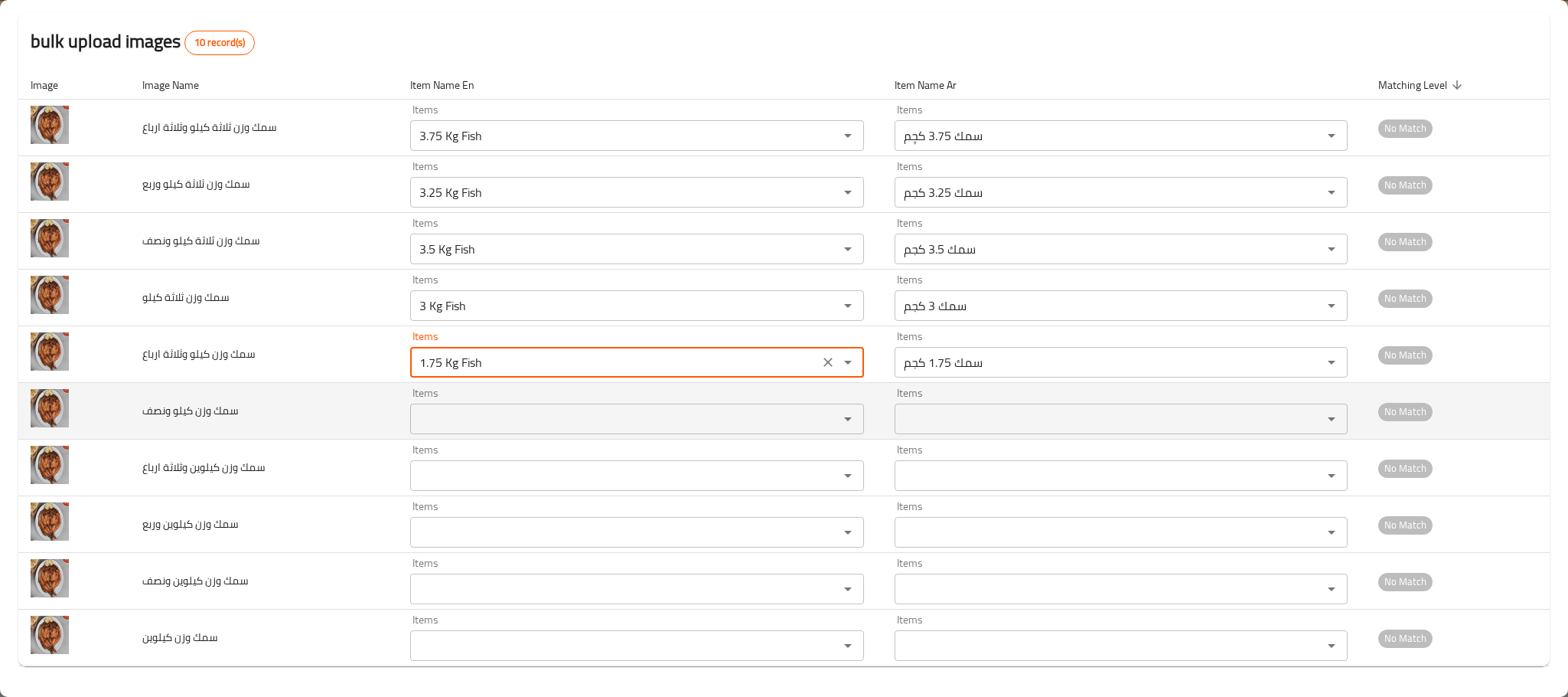
type ارباع "1.75 Kg Fish"
click at [478, 421] on ونصف "Items" at bounding box center [614, 418] width 399 height 21
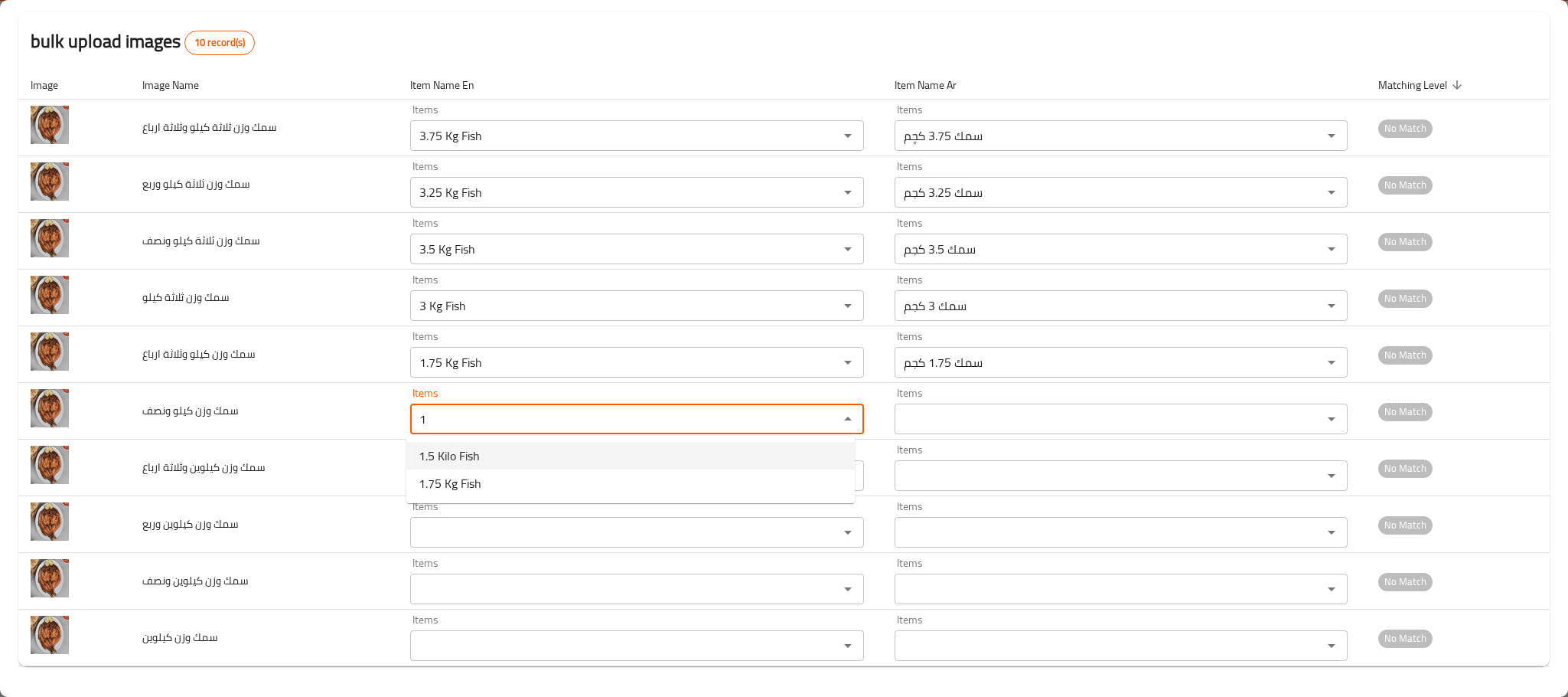
click at [461, 460] on span "1.5 Kilo Fish" at bounding box center [449, 455] width 62 height 18
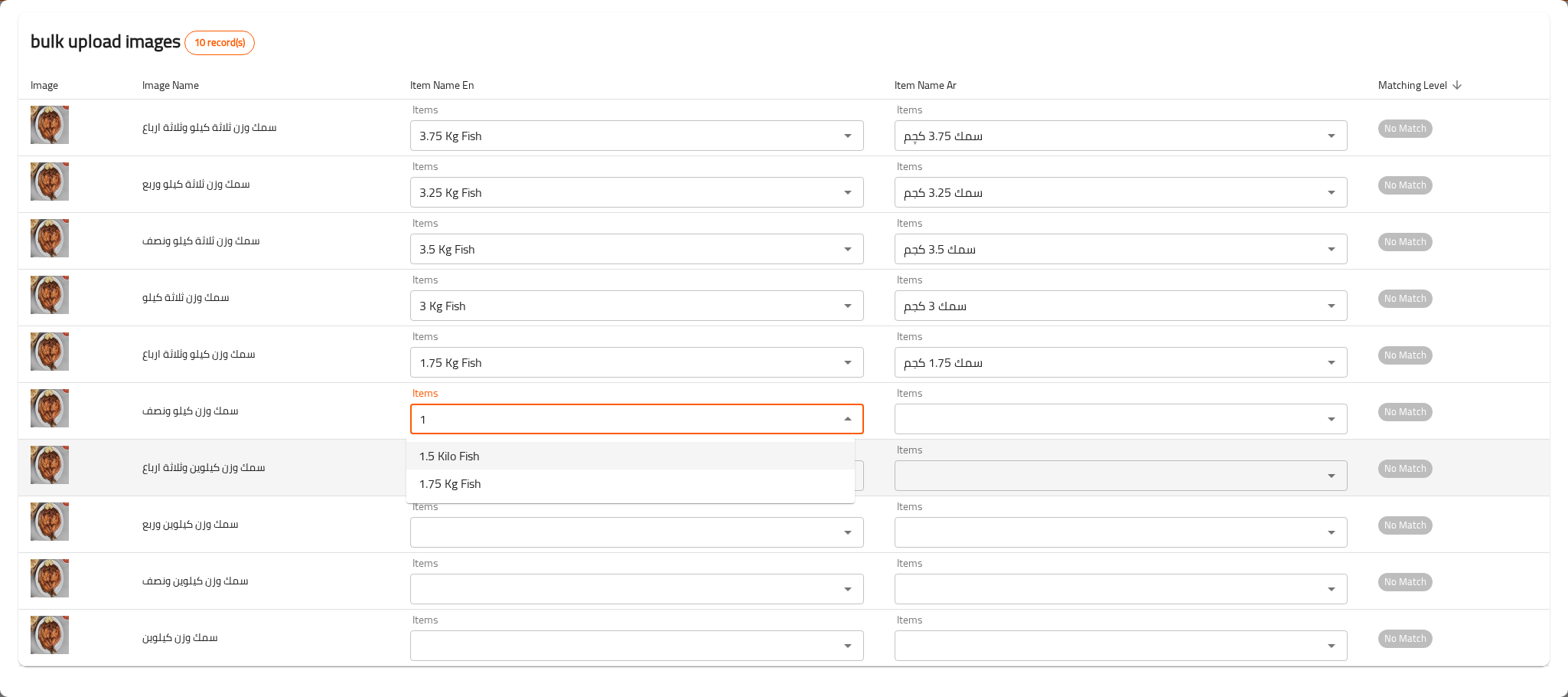
type ونصف "1.5 Kilo Fish"
type ونصف-ar "سمك 1.5 كجم"
type ونصف "1.5 Kilo Fish"
click at [466, 464] on ارباع "Items" at bounding box center [614, 474] width 399 height 21
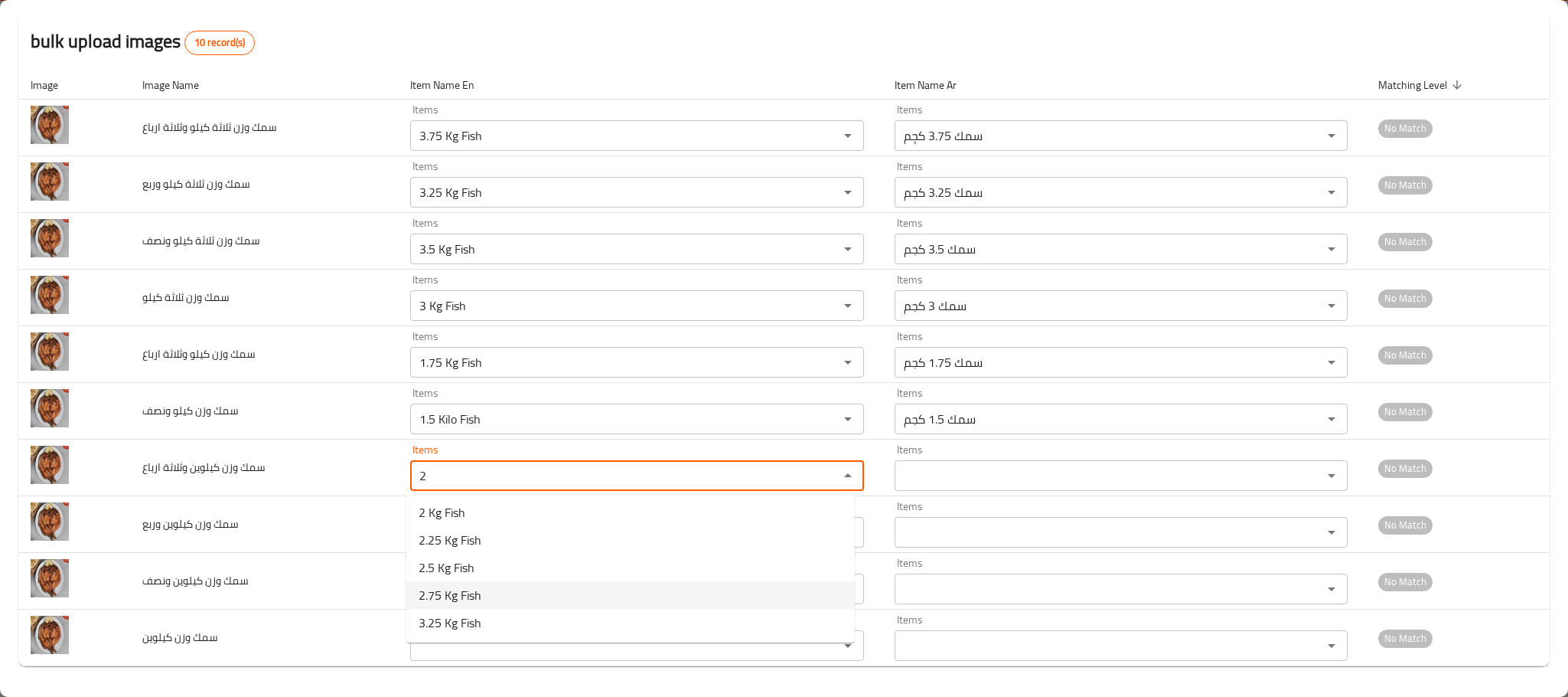
click at [449, 588] on span "2.75 Kg Fish" at bounding box center [449, 595] width 62 height 18
type ارباع "2.75 Kg Fish"
type ارباع-ar "سمك 2.75 كجم"
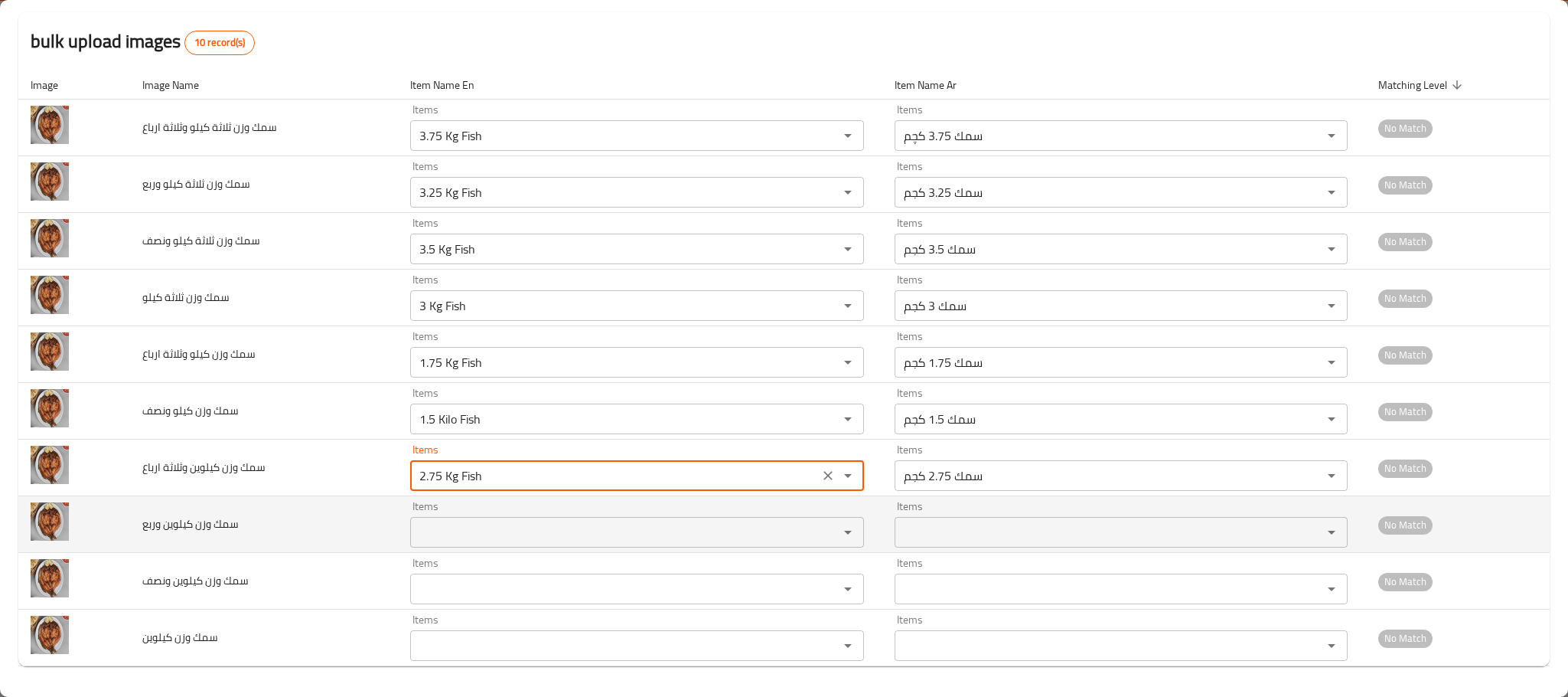
type ارباع "2.75 Kg Fish"
click at [473, 536] on وربع "Items" at bounding box center [614, 531] width 399 height 21
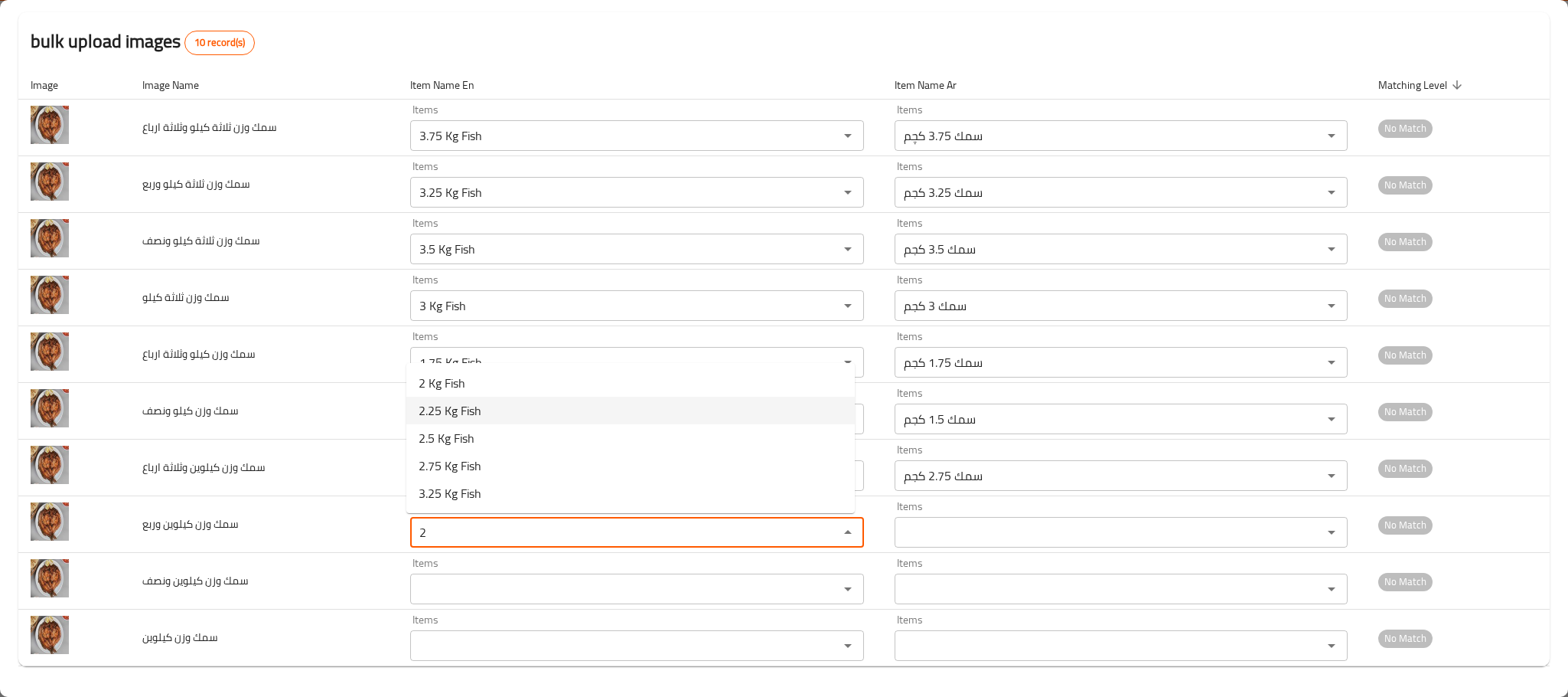
click at [450, 407] on span "2.25 Kg Fish" at bounding box center [449, 410] width 62 height 18
type وربع "2.25 Kg Fish"
type وربع-ar "سمك 2.25 كجم"
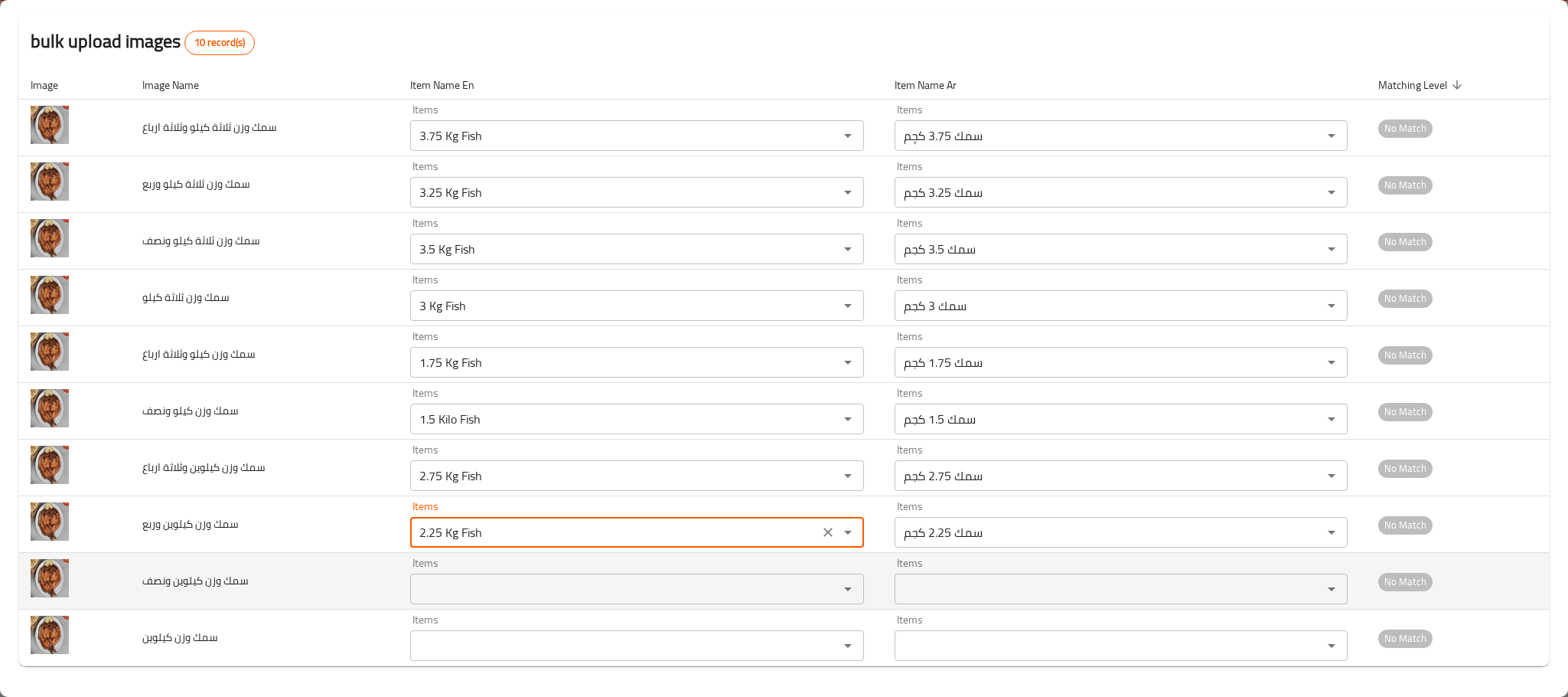
type وربع "2.25 Kg Fish"
click at [504, 584] on ونصف "Items" at bounding box center [614, 588] width 399 height 21
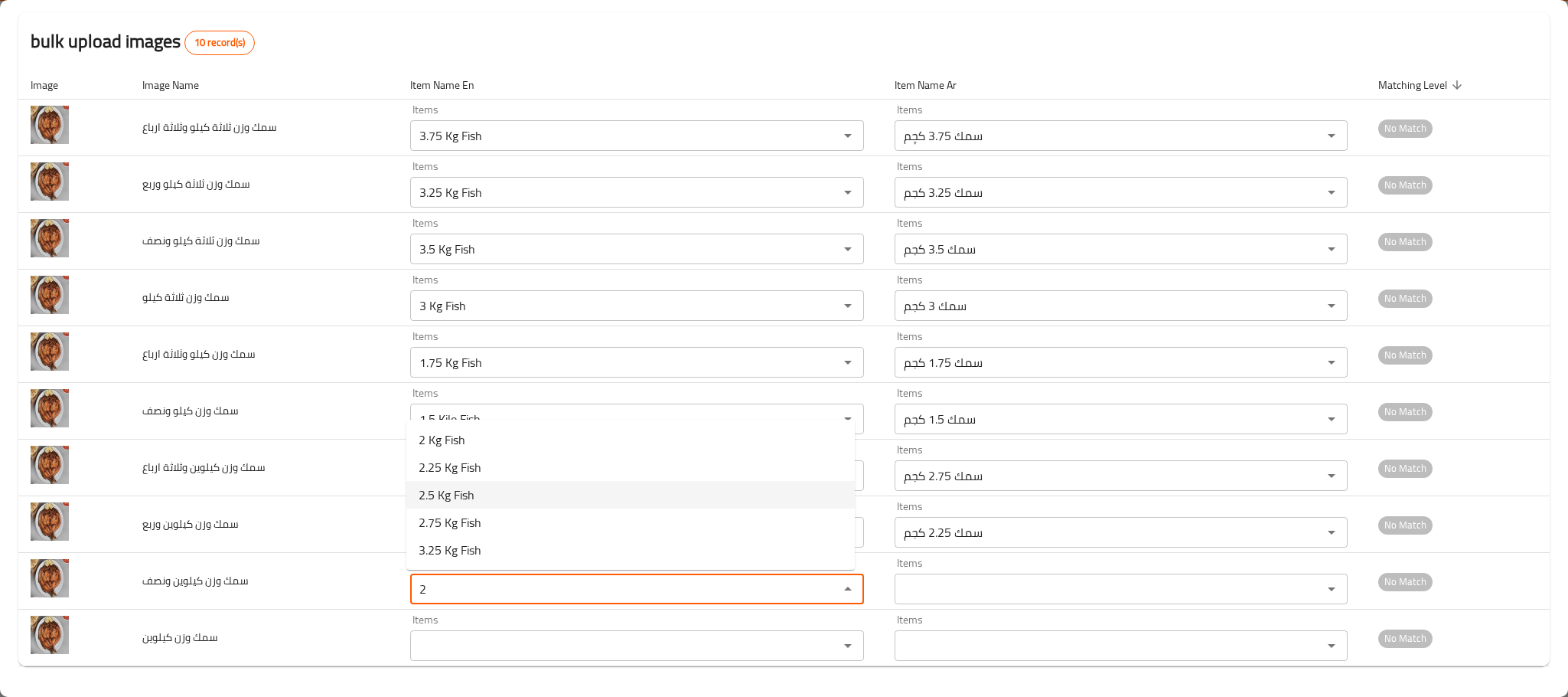
click at [446, 489] on span "2.5 Kg Fish" at bounding box center [446, 495] width 56 height 18
type ونصف "2.5 Kg Fish"
type ونصف-ar "سمك 2.5 كجم"
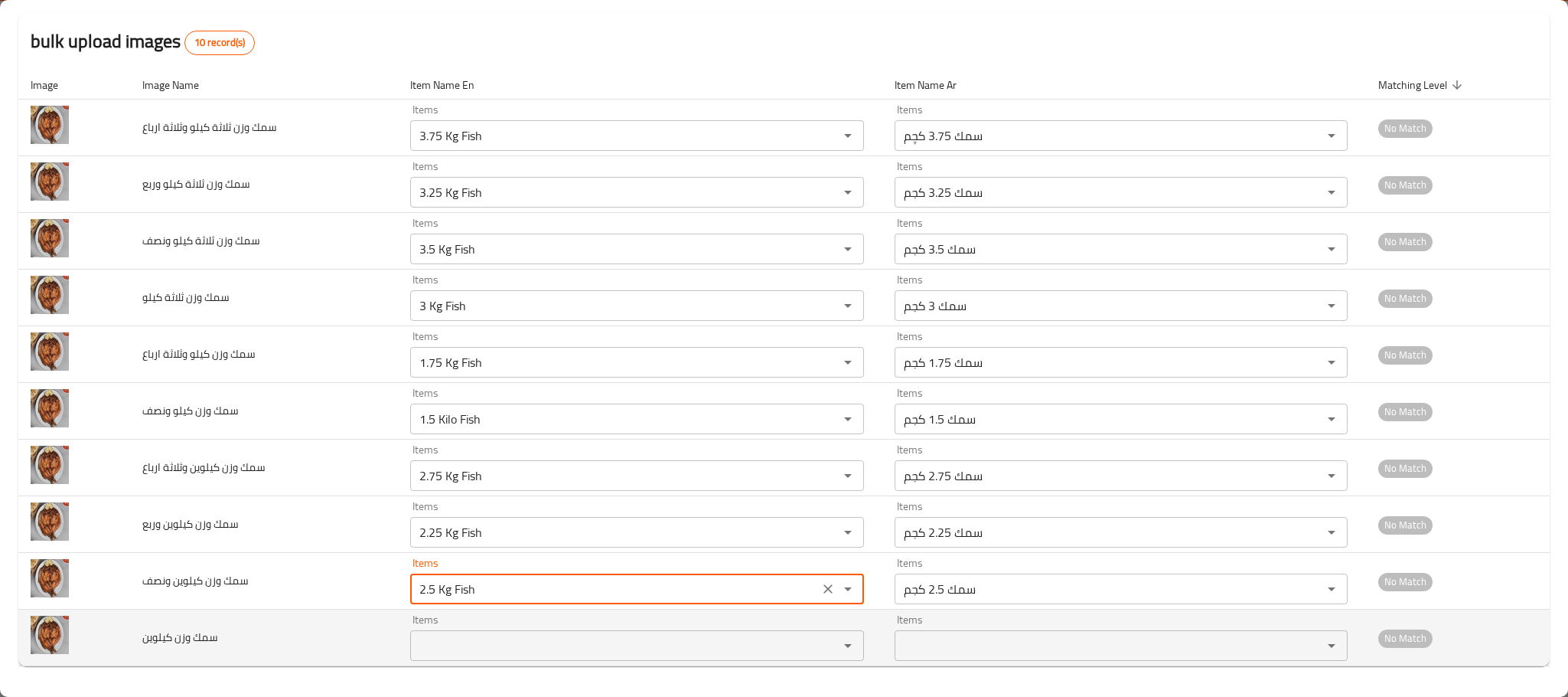
type ونصف "2.5 Kg Fish"
click at [483, 634] on كيلوين "Items" at bounding box center [614, 645] width 399 height 21
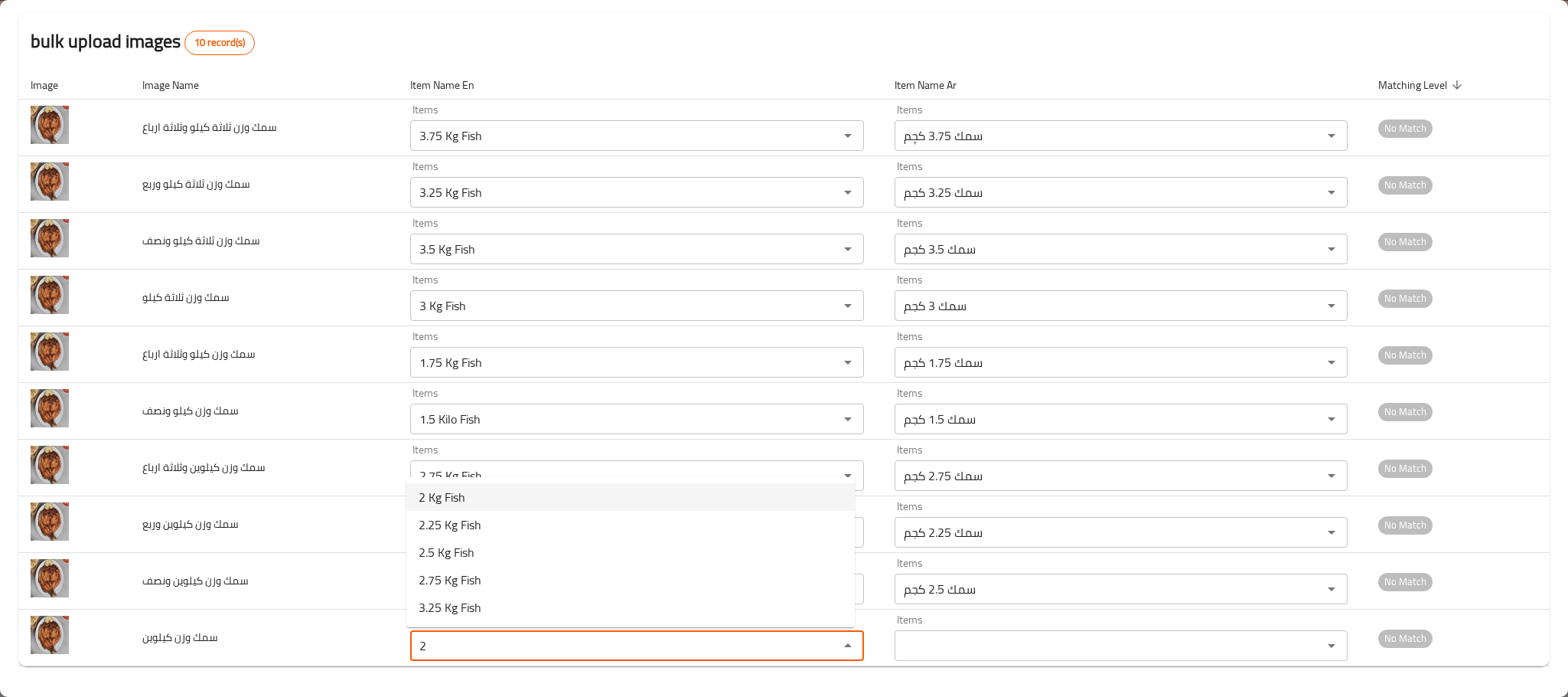
click at [441, 498] on span "2 Kg Fish" at bounding box center [441, 497] width 47 height 18
type كيلوين "2 Kg Fish"
type كيلوين-ar "سمك 2 كجم"
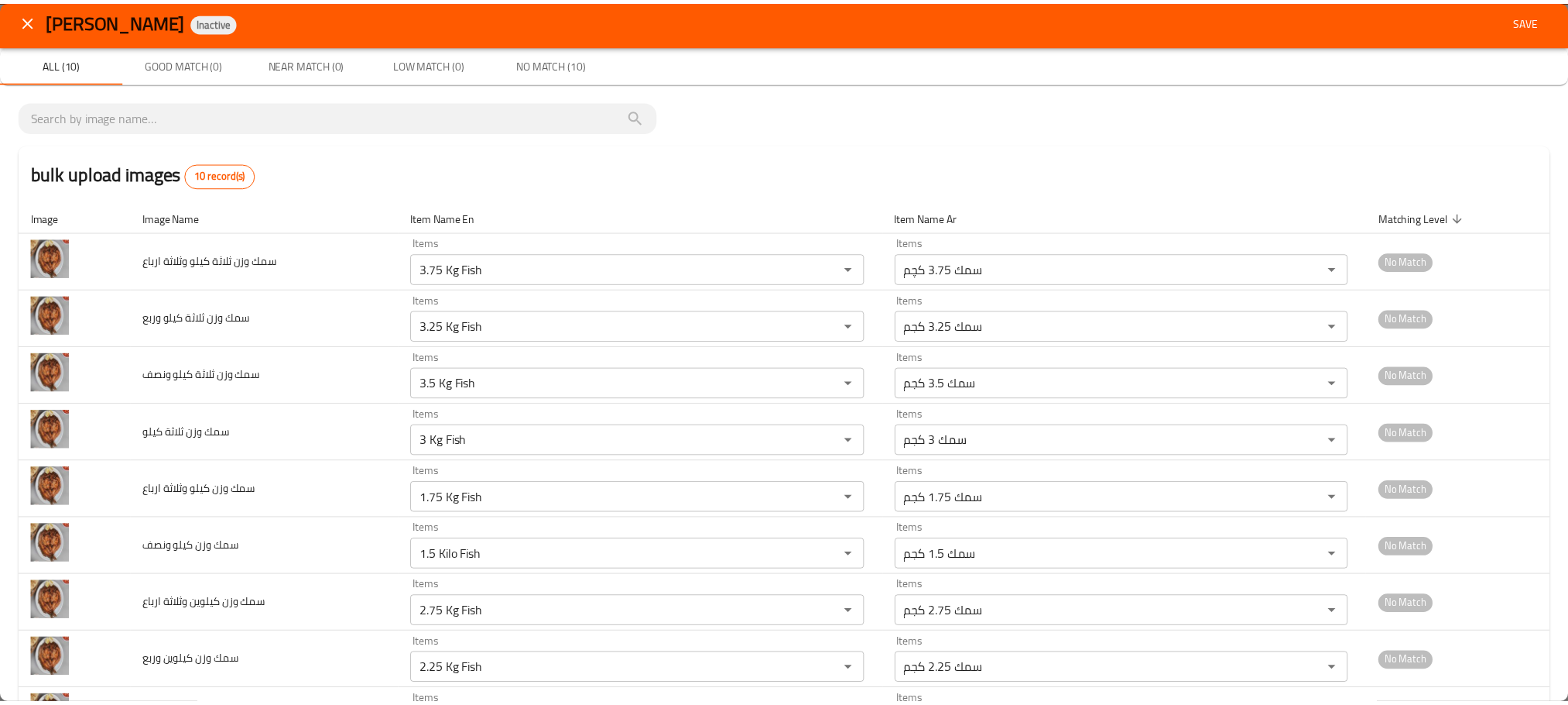
scroll to position [0, 0]
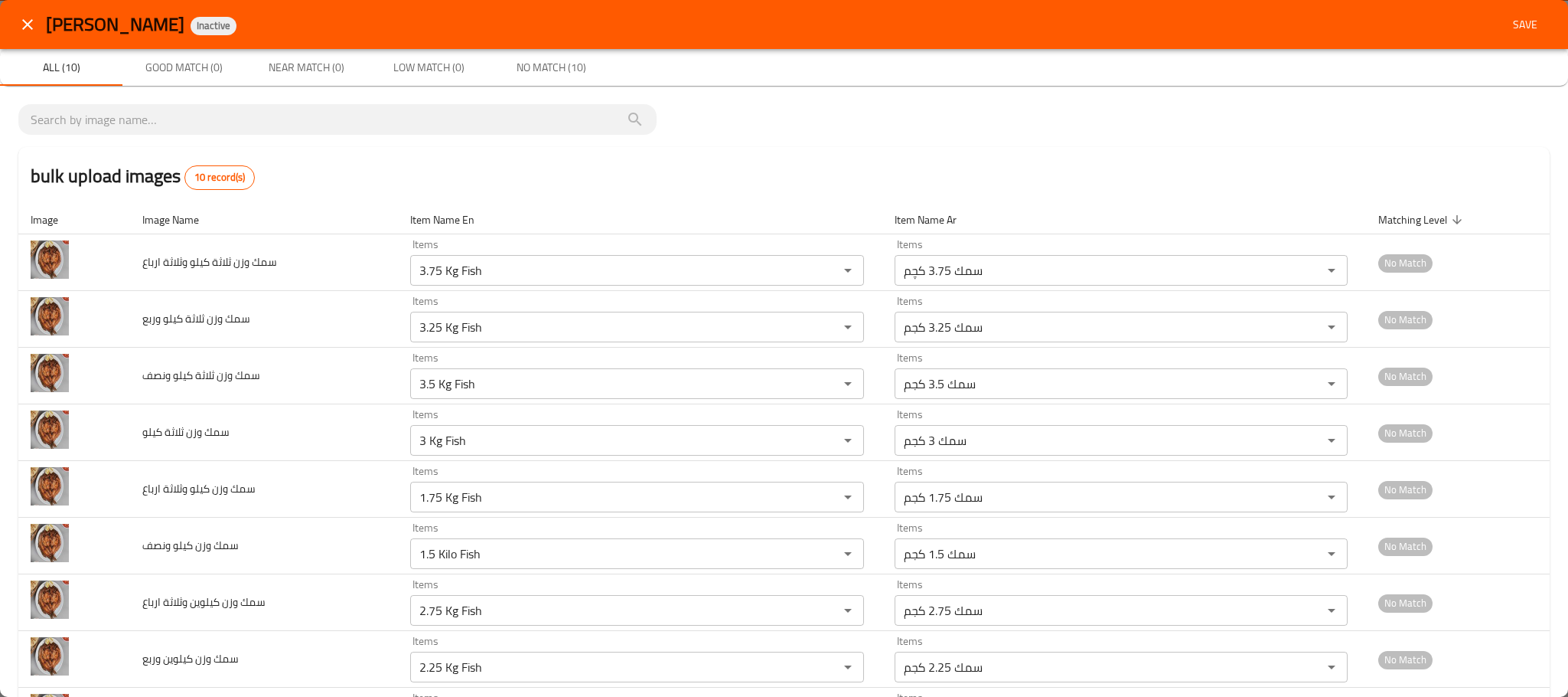
type كيلوين "2 Kg Fish"
click at [1507, 23] on span "Save" at bounding box center [1526, 25] width 37 height 19
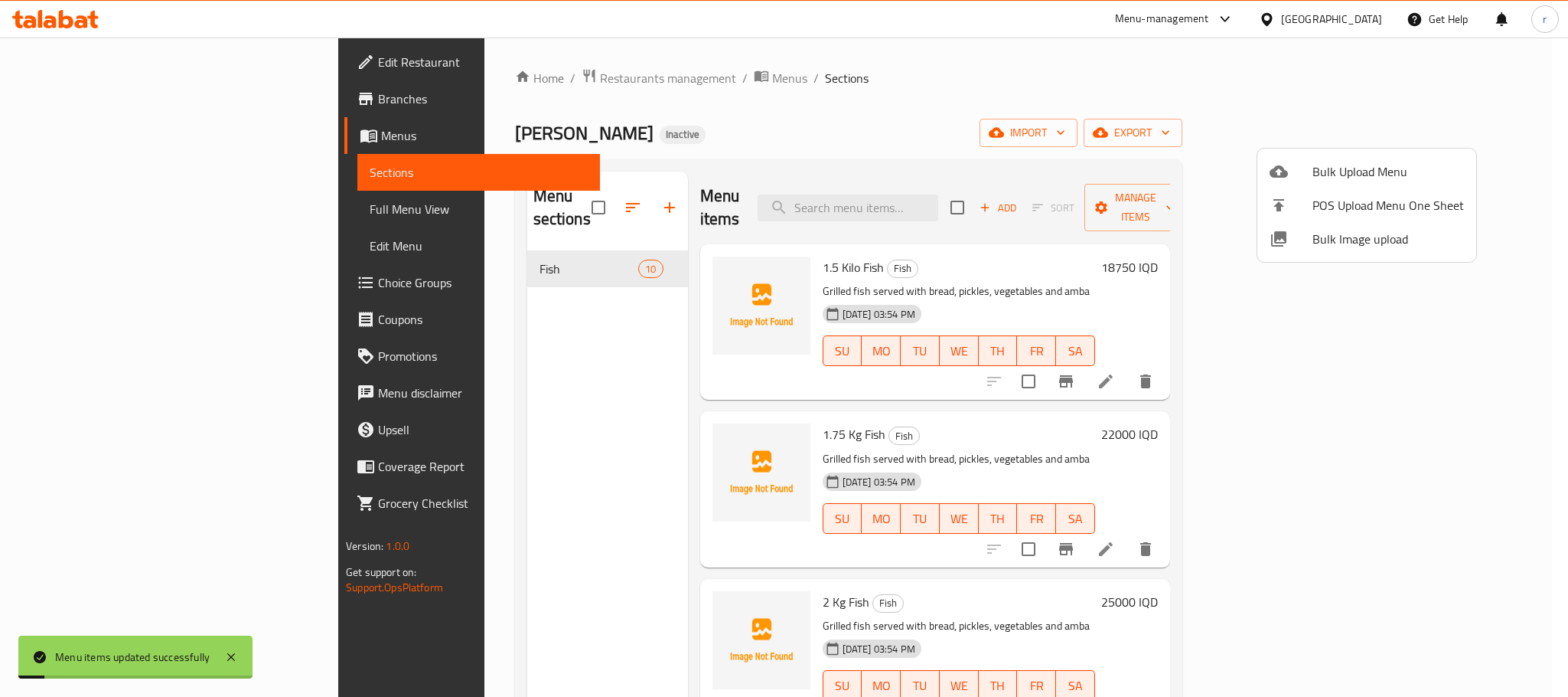
click at [905, 134] on div at bounding box center [784, 348] width 1568 height 697
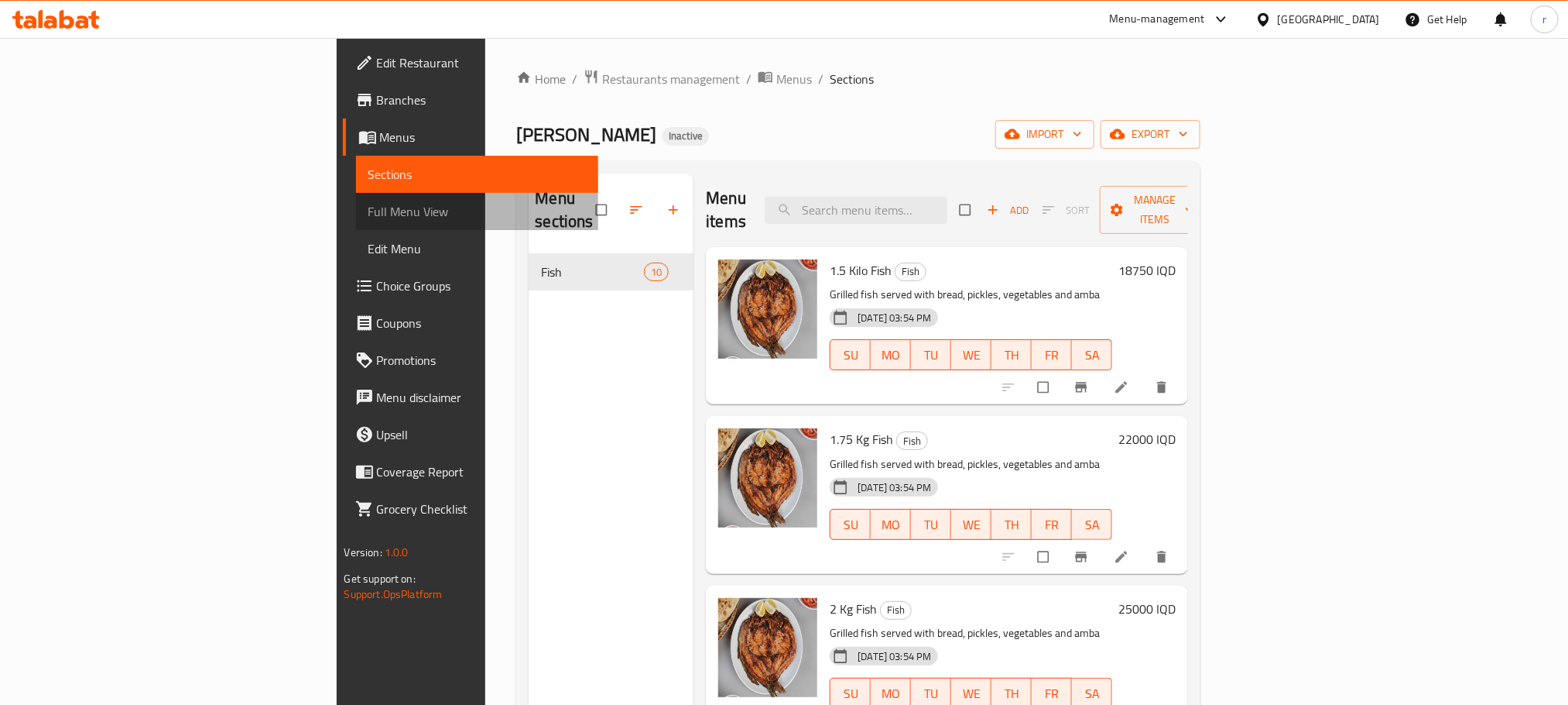
click at [368, 212] on span "Full Menu View" at bounding box center [477, 211] width 217 height 19
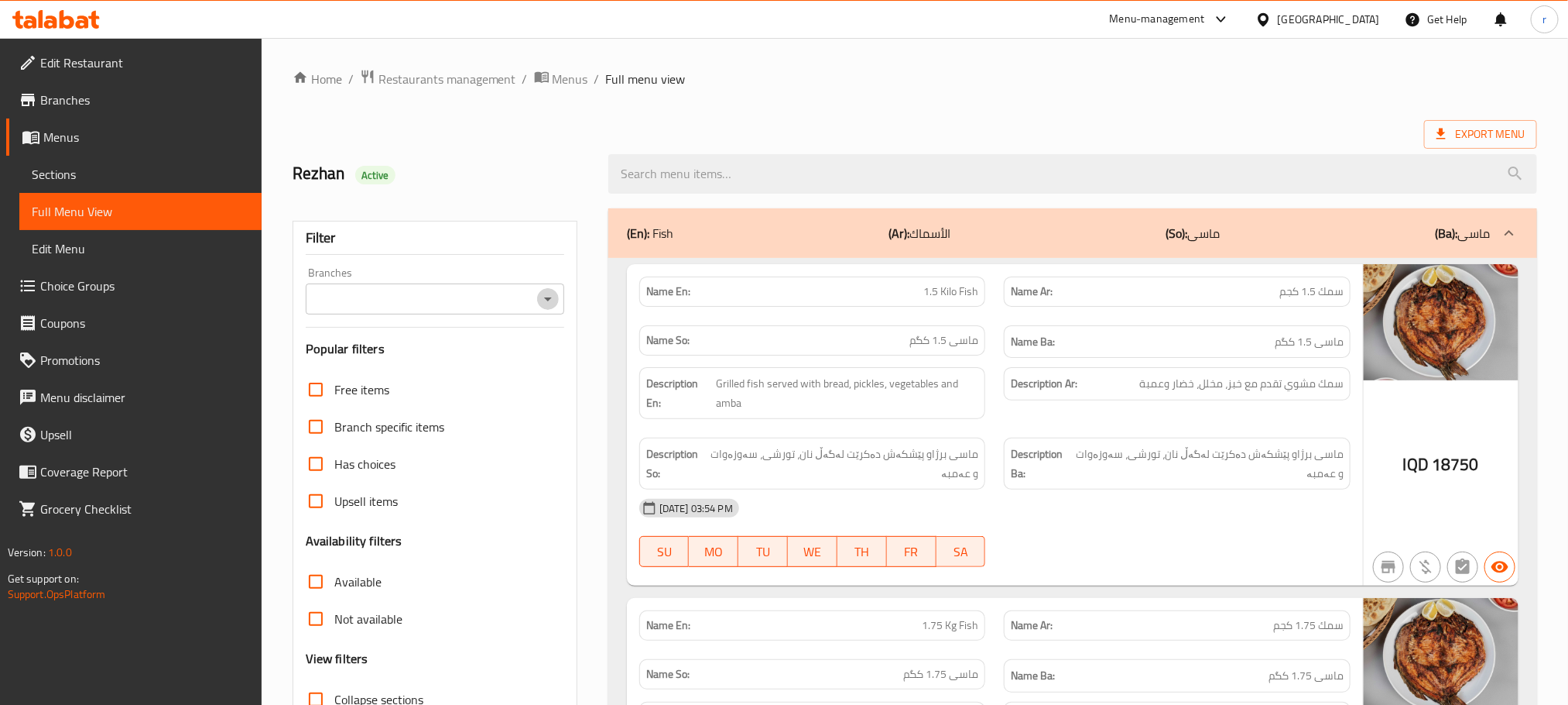
click at [547, 298] on icon "Open" at bounding box center [548, 299] width 19 height 19
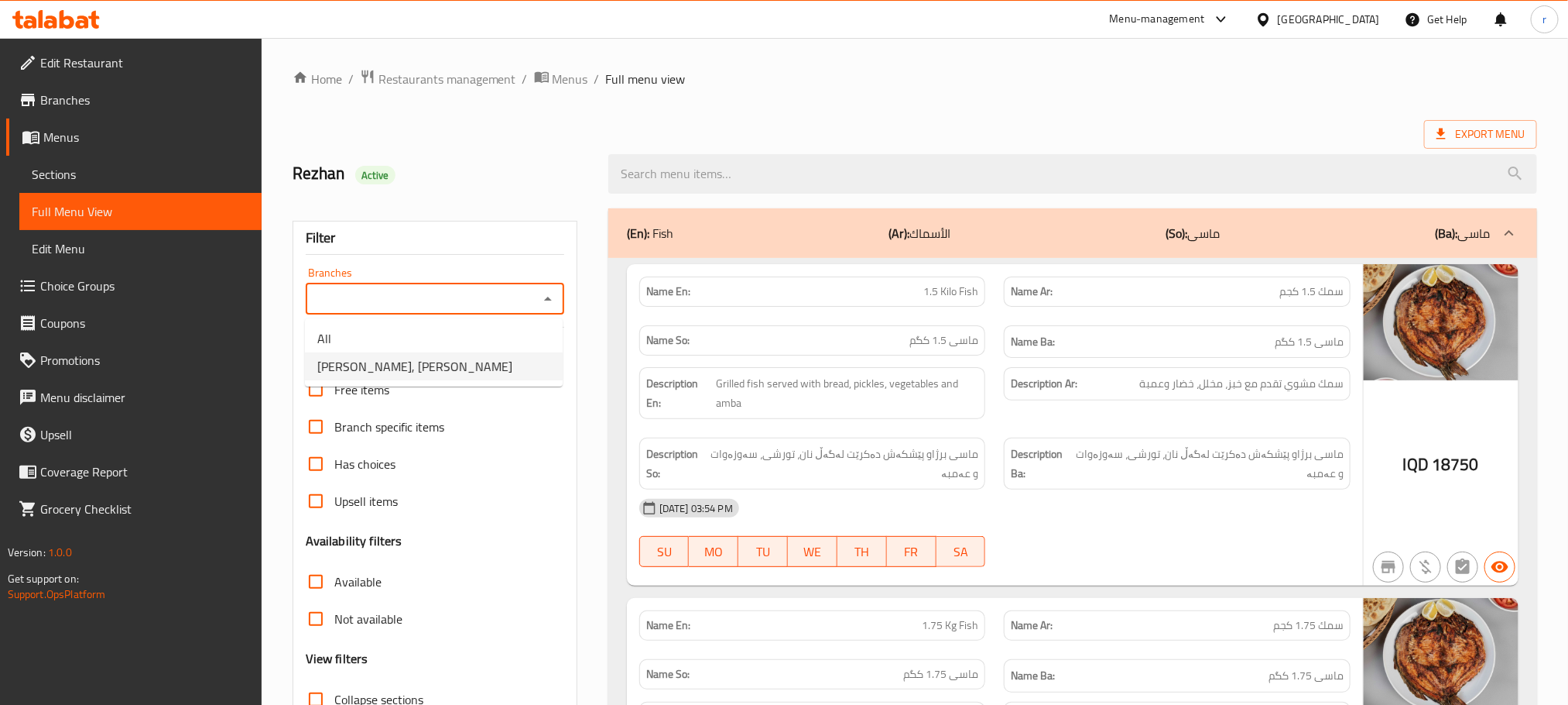
click at [467, 358] on li "Asmak Abu nasir, Zayona" at bounding box center [433, 366] width 257 height 28
type input "Asmak Abu nasir, Zayona"
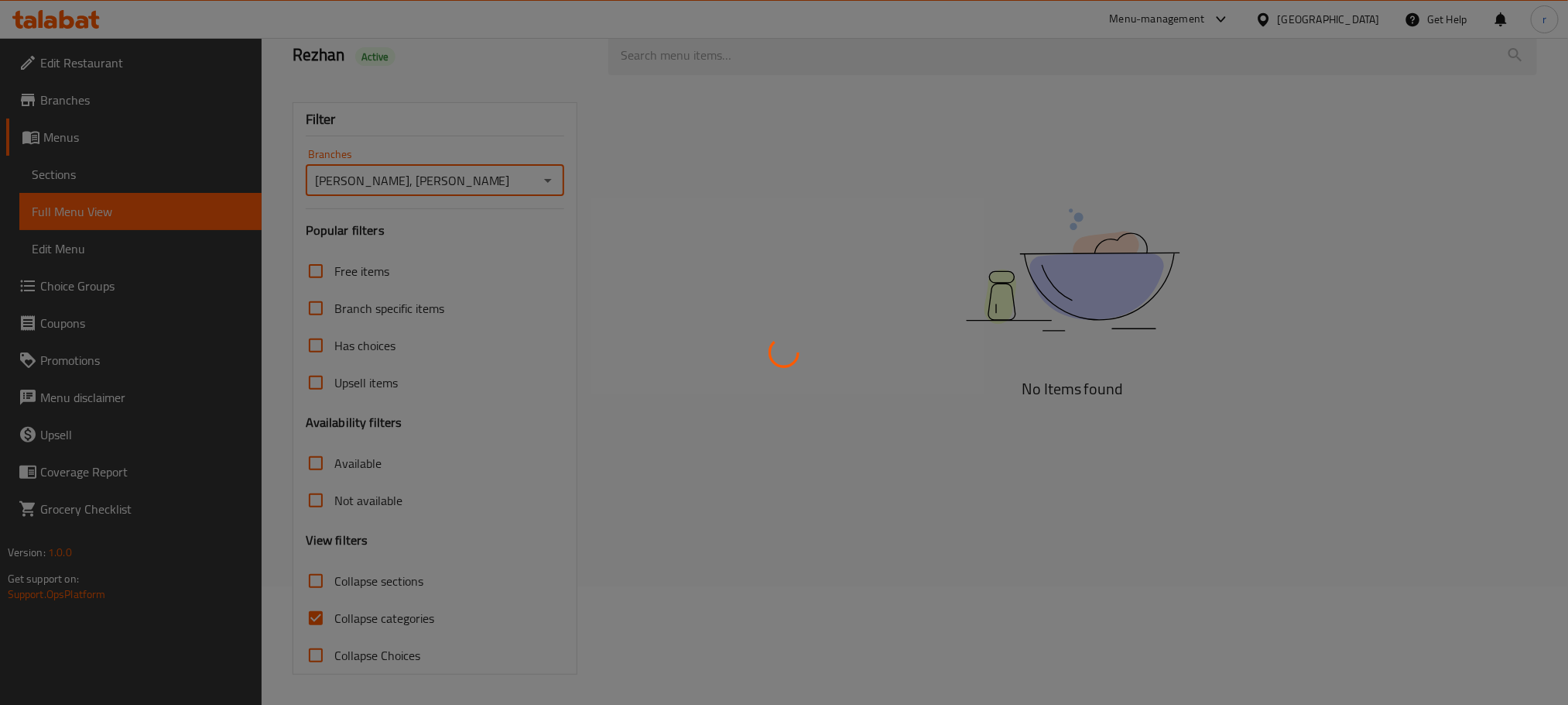
scroll to position [121, 0]
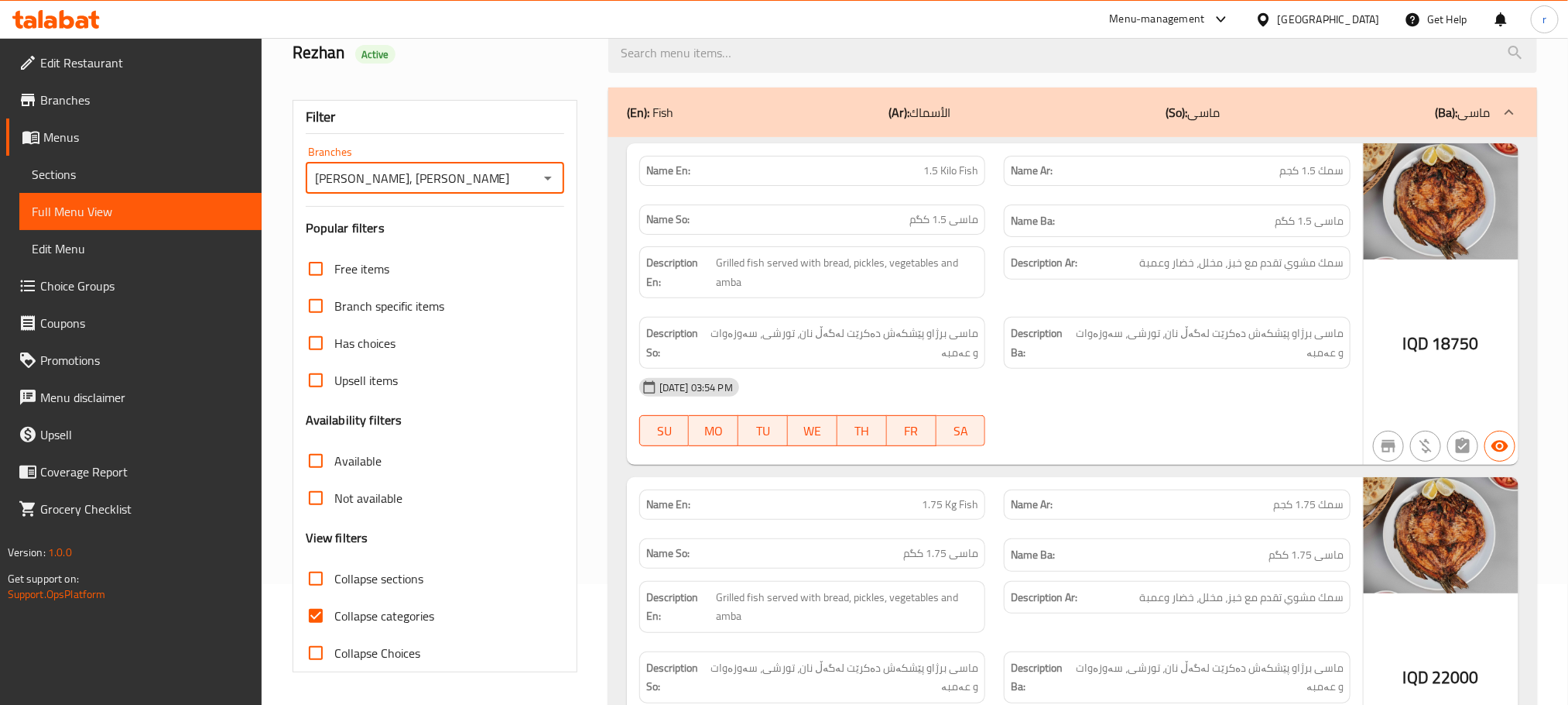
click at [313, 618] on input "Collapse categories" at bounding box center [316, 616] width 37 height 37
checkbox input "false"
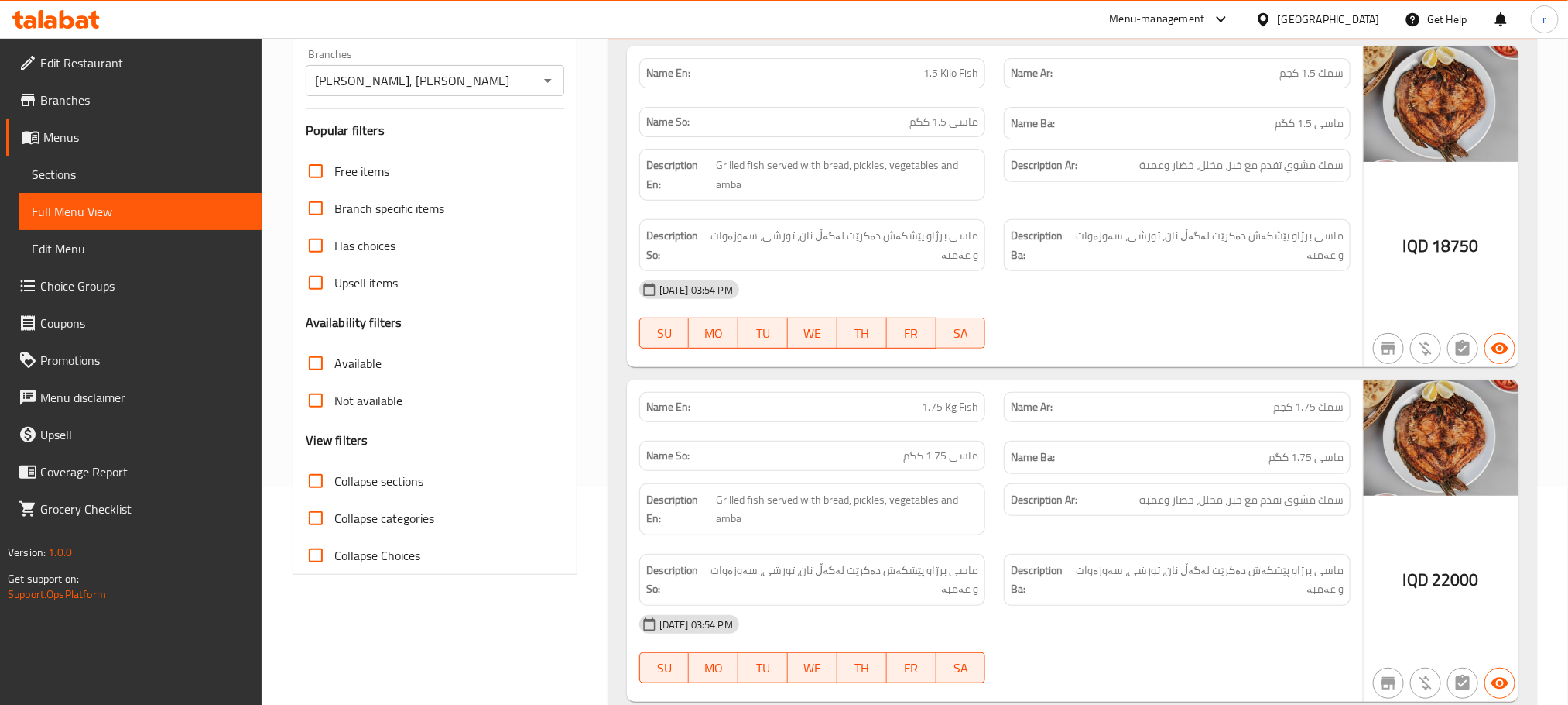
scroll to position [0, 0]
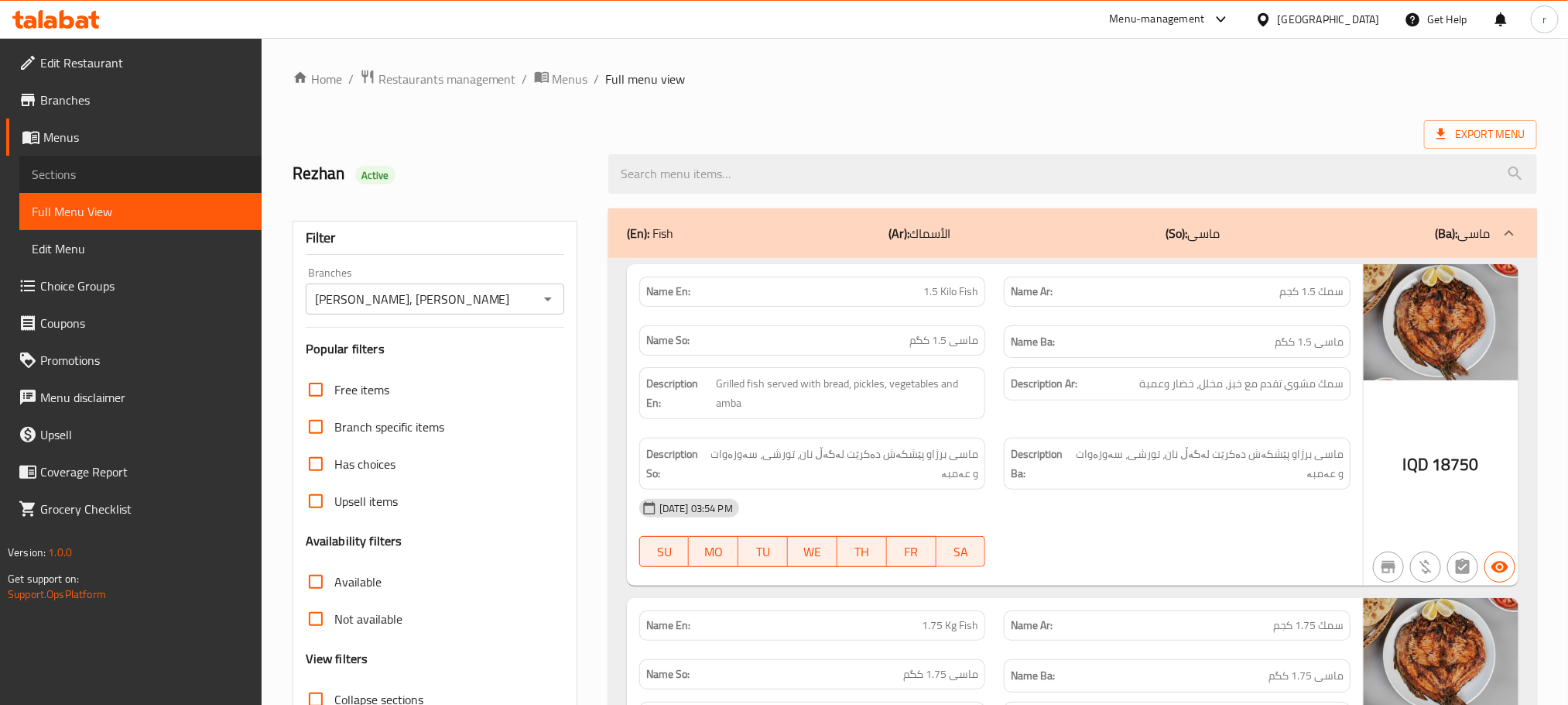
click at [66, 170] on span "Sections" at bounding box center [140, 174] width 217 height 19
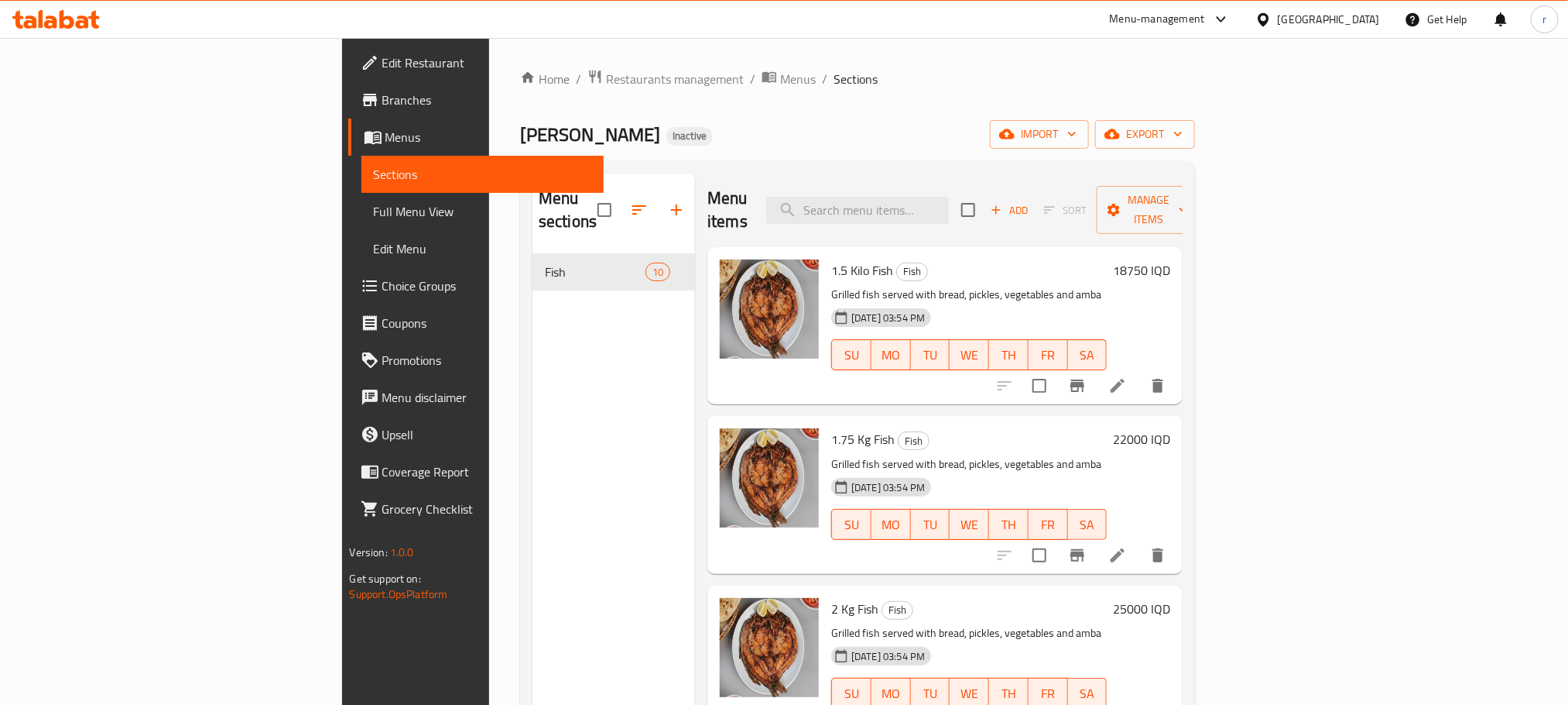
click at [65, 17] on icon at bounding box center [67, 20] width 15 height 19
